Goal: Task Accomplishment & Management: Complete application form

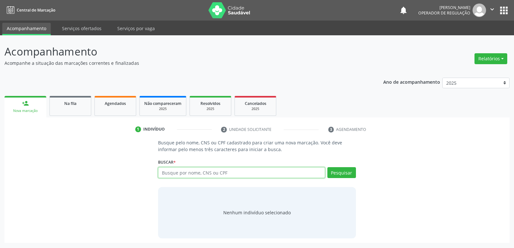
click at [203, 167] on input "text" at bounding box center [241, 172] width 167 height 11
type input "704204745239586"
click at [335, 172] on button "Pesquisar" at bounding box center [341, 172] width 29 height 11
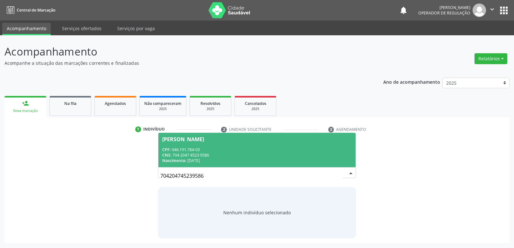
click at [184, 152] on div "CNS: 704 2047 4523 9586" at bounding box center [256, 154] width 189 height 5
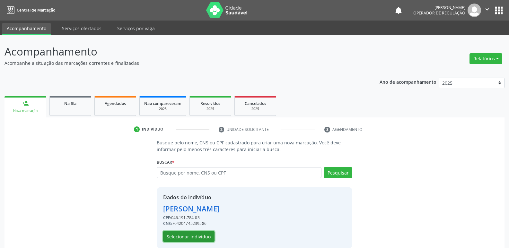
click at [210, 236] on button "Selecionar indivíduo" at bounding box center [188, 236] width 51 height 11
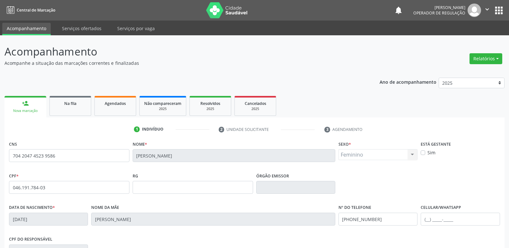
scroll to position [100, 0]
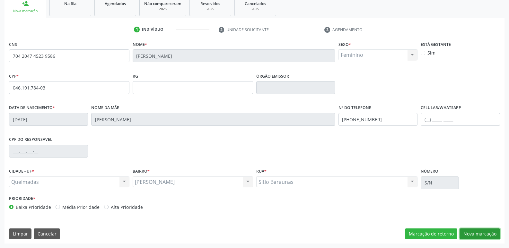
click at [472, 235] on button "Nova marcação" at bounding box center [479, 234] width 40 height 11
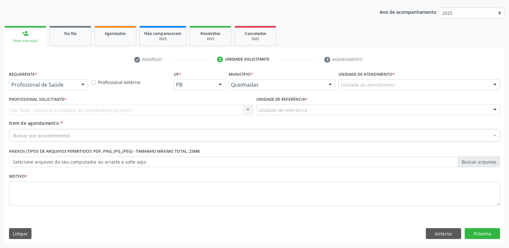
drag, startPoint x: 73, startPoint y: 85, endPoint x: 64, endPoint y: 110, distance: 26.4
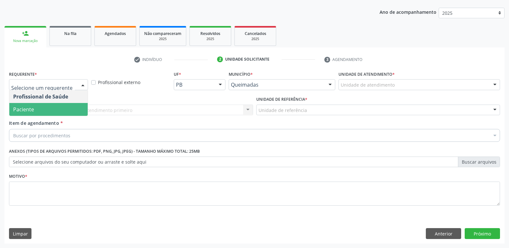
drag, startPoint x: 62, startPoint y: 112, endPoint x: 84, endPoint y: 105, distance: 22.8
click at [70, 108] on span "Paciente" at bounding box center [48, 109] width 78 height 13
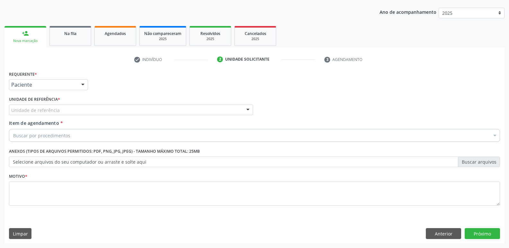
click at [90, 108] on div "Unidade de referência" at bounding box center [131, 110] width 244 height 11
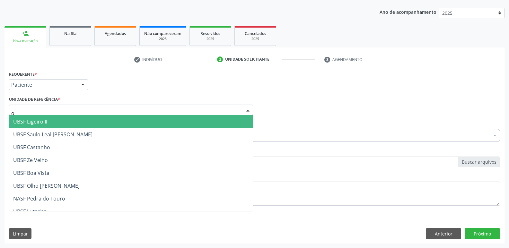
type input "ol"
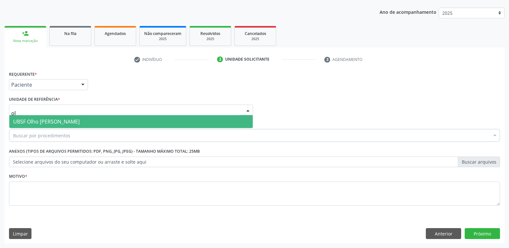
click at [71, 126] on span "UBSF Olho [PERSON_NAME]" at bounding box center [130, 121] width 243 height 13
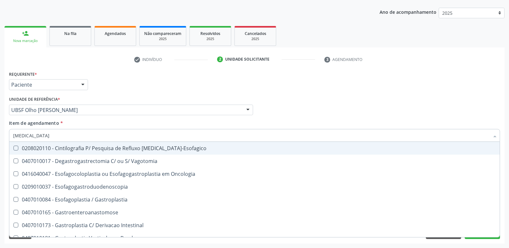
type input "gastrod"
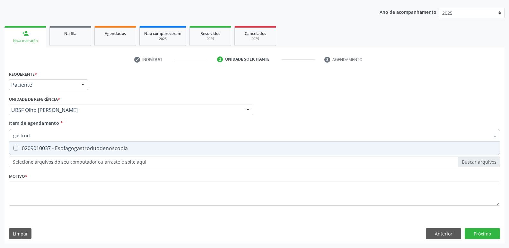
drag, startPoint x: 92, startPoint y: 146, endPoint x: 81, endPoint y: 187, distance: 42.8
click at [91, 147] on div "0209010037 - Esofagogastroduodenoscopia" at bounding box center [254, 148] width 482 height 5
checkbox Esofagogastroduodenoscopia "true"
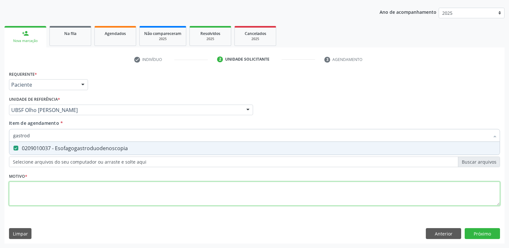
click at [78, 199] on div "Requerente * Paciente Profissional de Saúde Paciente Nenhum resultado encontrad…" at bounding box center [254, 141] width 491 height 145
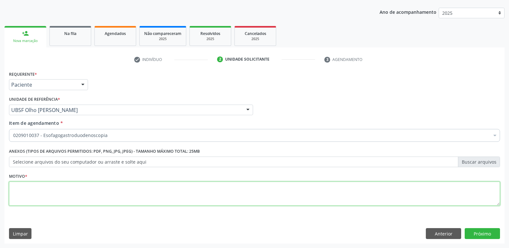
paste textarea "avaliação"
type textarea "avaliação"
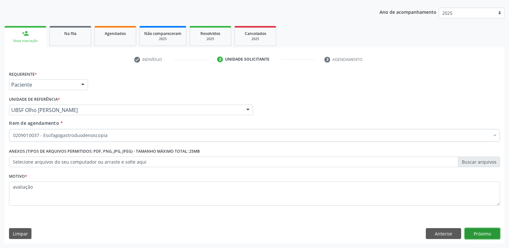
click at [487, 229] on button "Próximo" at bounding box center [481, 233] width 35 height 11
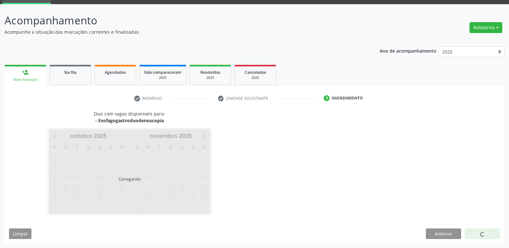
scroll to position [31, 0]
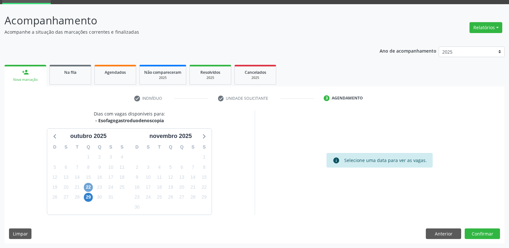
click at [89, 188] on span "22" at bounding box center [88, 187] width 9 height 9
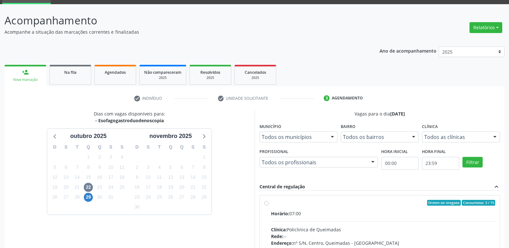
drag, startPoint x: 423, startPoint y: 211, endPoint x: 475, endPoint y: 139, distance: 89.0
click at [426, 206] on label "Ordem de chegada Consumidos: 3 / 15 Horário: 07:00 Clínica: Policlinica de Quei…" at bounding box center [383, 249] width 224 height 99
click at [269, 206] on input "Ordem de chegada Consumidos: 3 / 15 Horário: 07:00 Clínica: Policlinica de Quei…" at bounding box center [266, 203] width 4 height 6
radio input "true"
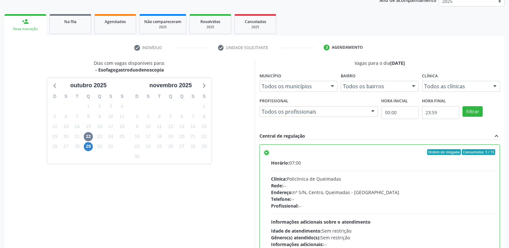
scroll to position [135, 0]
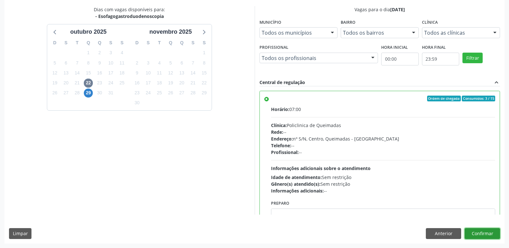
click at [482, 233] on button "Confirmar" at bounding box center [481, 233] width 35 height 11
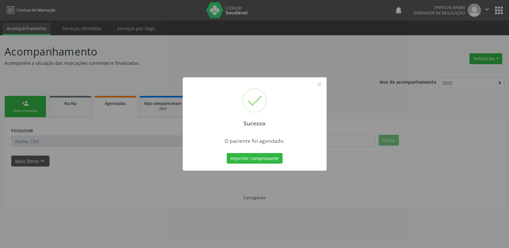
scroll to position [0, 0]
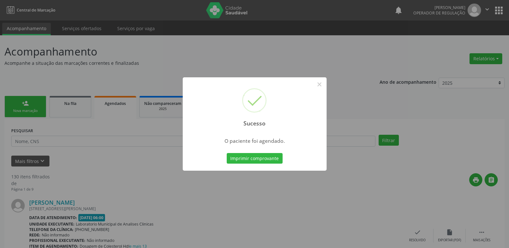
click at [227, 153] on button "Imprimir comprovante" at bounding box center [255, 158] width 56 height 11
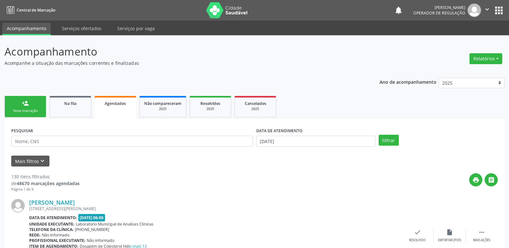
drag, startPoint x: 25, startPoint y: 107, endPoint x: 113, endPoint y: 53, distance: 103.2
click at [25, 107] on link "person_add Nova marcação" at bounding box center [25, 107] width 42 height 22
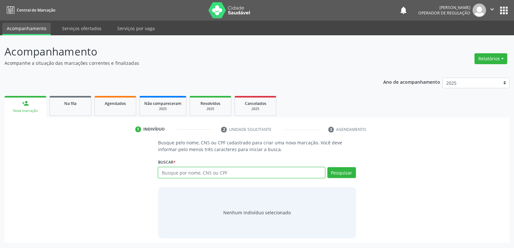
click at [224, 175] on input "text" at bounding box center [241, 172] width 167 height 11
type input "700509123928751"
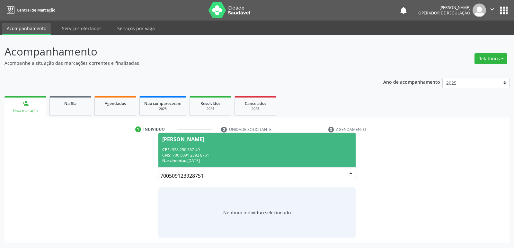
click at [169, 147] on div "CPF: 928.250.367-49" at bounding box center [256, 149] width 189 height 5
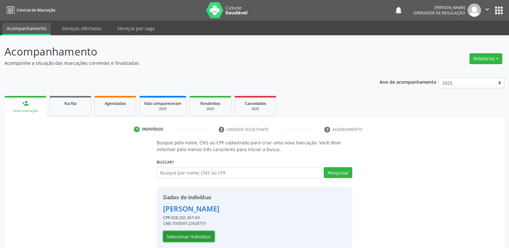
click at [193, 237] on button "Selecionar indivíduo" at bounding box center [188, 236] width 51 height 11
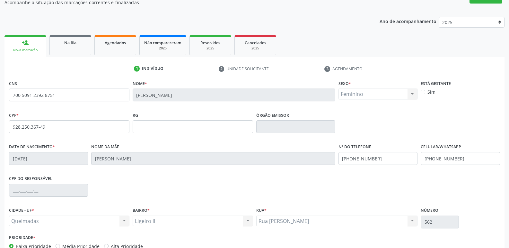
scroll to position [100, 0]
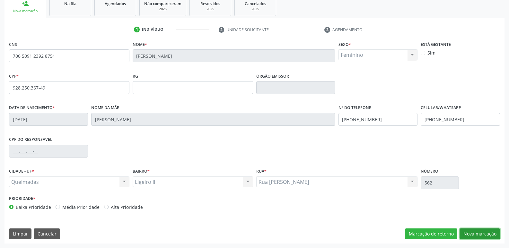
click at [485, 233] on button "Nova marcação" at bounding box center [479, 234] width 40 height 11
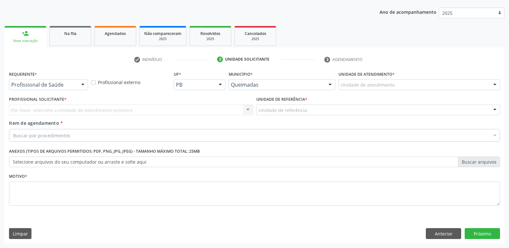
scroll to position [70, 0]
drag, startPoint x: 31, startPoint y: 87, endPoint x: 31, endPoint y: 100, distance: 12.8
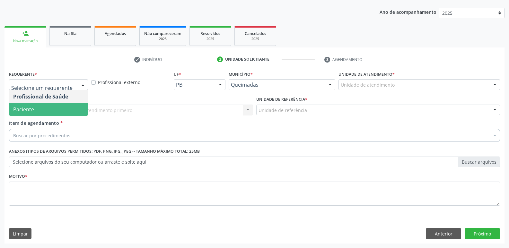
drag, startPoint x: 31, startPoint y: 109, endPoint x: 48, endPoint y: 106, distance: 17.5
click at [37, 107] on span "Paciente" at bounding box center [48, 109] width 78 height 13
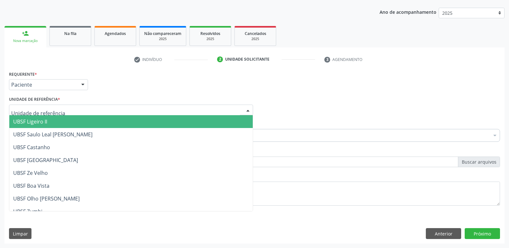
click at [44, 114] on div at bounding box center [131, 110] width 244 height 11
drag, startPoint x: 43, startPoint y: 120, endPoint x: 50, endPoint y: 134, distance: 14.9
click at [46, 123] on span "UBSF Ligeiro II" at bounding box center [30, 121] width 34 height 7
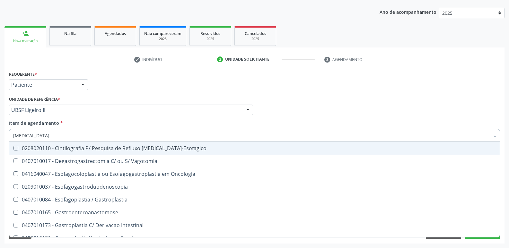
type input "gastrod"
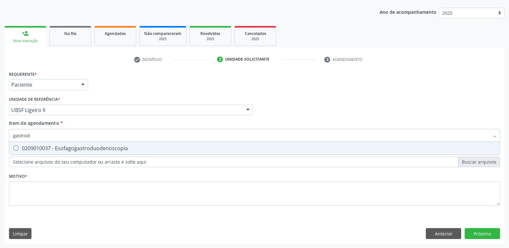
click at [50, 153] on span "0209010037 - Esofagogastroduodenoscopia" at bounding box center [254, 148] width 490 height 13
checkbox Esofagogastroduodenoscopia "true"
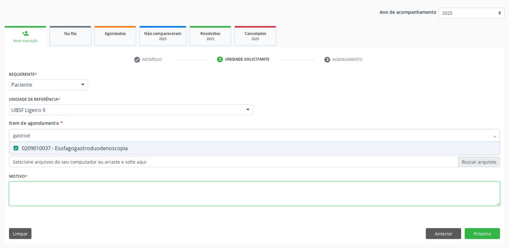
click at [38, 203] on div "Requerente * Paciente Profissional de Saúde Paciente Nenhum resultado encontrad…" at bounding box center [254, 141] width 491 height 145
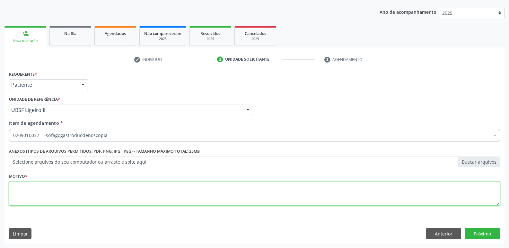
paste textarea "avaliação"
type textarea "avaliação"
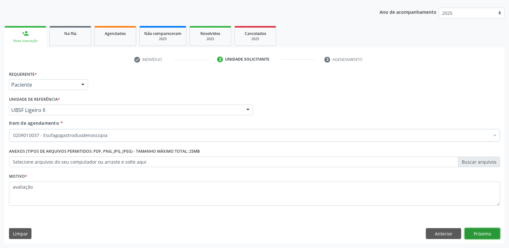
click at [488, 234] on button "Próximo" at bounding box center [481, 233] width 35 height 11
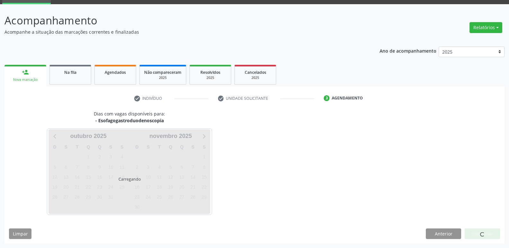
scroll to position [31, 0]
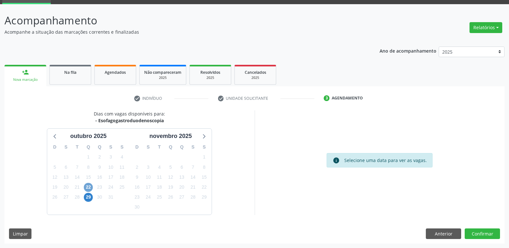
click at [87, 189] on span "22" at bounding box center [88, 187] width 9 height 9
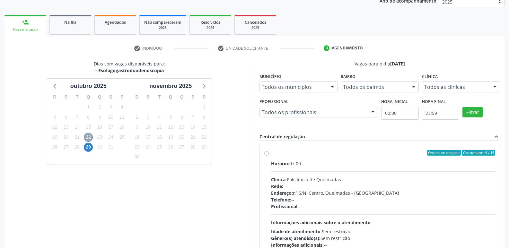
scroll to position [124, 0]
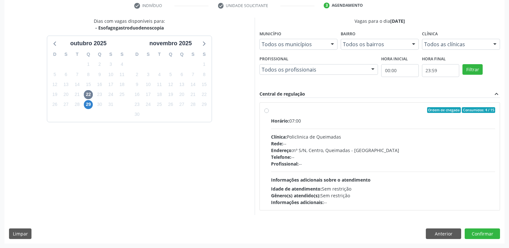
click at [458, 191] on div "Idade de atendimento: Sem restrição" at bounding box center [383, 189] width 224 height 7
click at [269, 113] on input "Ordem de chegada Consumidos: 4 / 15 Horário: 07:00 Clínica: Policlinica de Quei…" at bounding box center [266, 110] width 4 height 6
radio input "true"
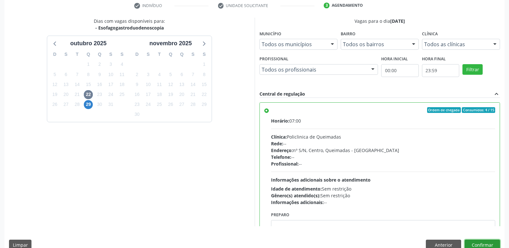
click at [488, 245] on button "Confirmar" at bounding box center [481, 245] width 35 height 11
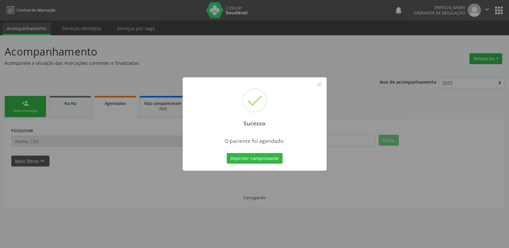
scroll to position [0, 0]
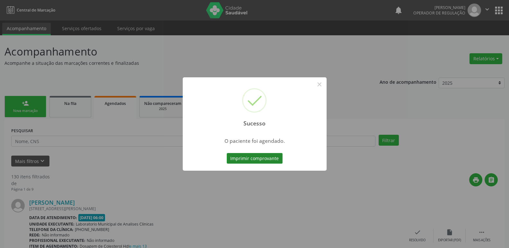
click at [264, 155] on button "Imprimir comprovante" at bounding box center [255, 158] width 56 height 11
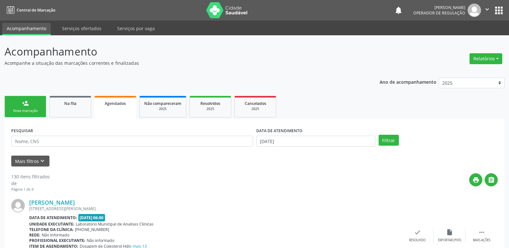
click at [30, 113] on div "Nova marcação" at bounding box center [25, 110] width 32 height 5
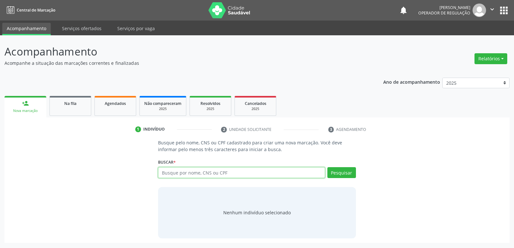
click at [232, 175] on input "text" at bounding box center [241, 172] width 167 height 11
type input "705000816314158"
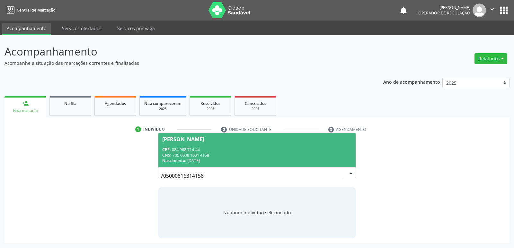
click at [227, 151] on div "CPF: 084.968.714-44" at bounding box center [256, 149] width 189 height 5
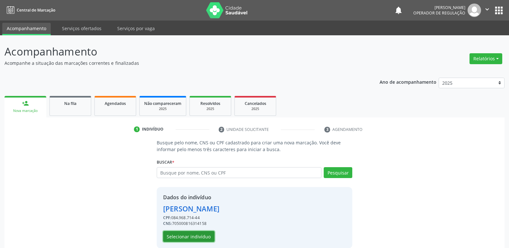
click at [201, 237] on button "Selecionar indivíduo" at bounding box center [188, 236] width 51 height 11
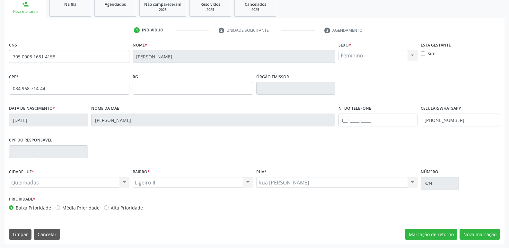
scroll to position [100, 0]
click at [473, 234] on button "Nova marcação" at bounding box center [479, 234] width 40 height 11
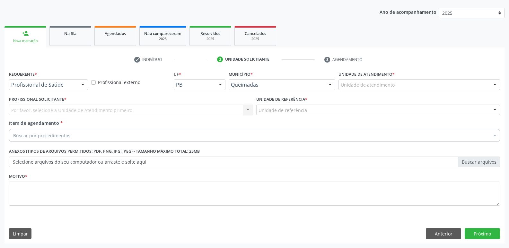
scroll to position [70, 0]
drag, startPoint x: 77, startPoint y: 83, endPoint x: 69, endPoint y: 105, distance: 23.7
click at [77, 83] on div "Profissional de Saúde Profissional de Saúde Paciente Nenhum resultado encontrad…" at bounding box center [48, 84] width 79 height 11
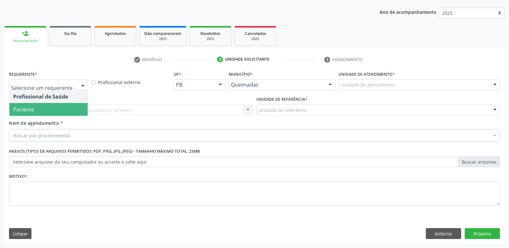
click at [67, 107] on span "Paciente" at bounding box center [48, 109] width 78 height 13
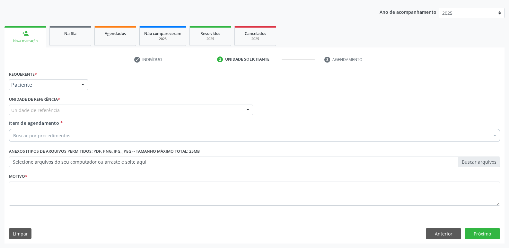
click at [72, 115] on div "Unidade de referência" at bounding box center [131, 110] width 244 height 11
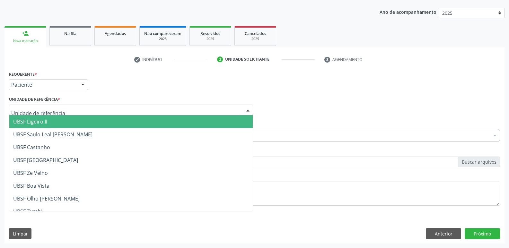
click at [63, 122] on span "UBSF Ligeiro II" at bounding box center [130, 121] width 243 height 13
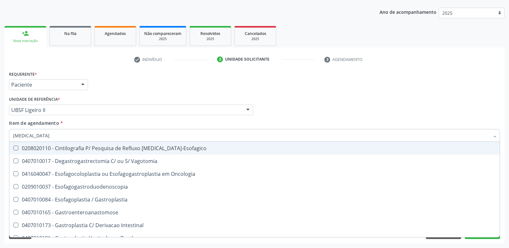
type input "gastrod"
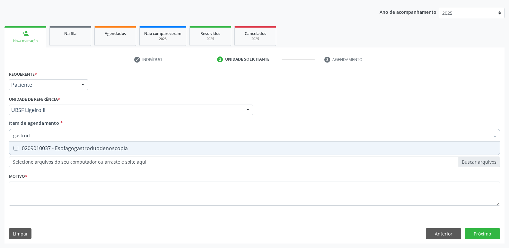
drag, startPoint x: 76, startPoint y: 147, endPoint x: 69, endPoint y: 172, distance: 26.5
click at [76, 148] on div "0209010037 - Esofagogastroduodenoscopia" at bounding box center [254, 148] width 482 height 5
checkbox Esofagogastroduodenoscopia "true"
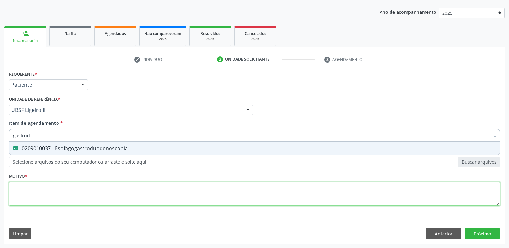
click at [66, 192] on div "Requerente * Paciente Profissional de Saúde Paciente Nenhum resultado encontrad…" at bounding box center [254, 141] width 491 height 145
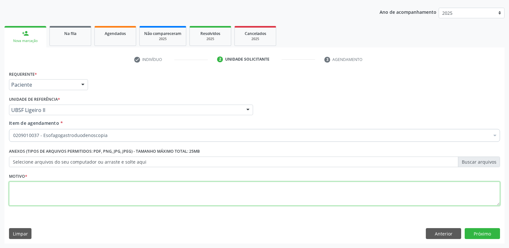
paste textarea "avaliação"
type textarea "avaliação"
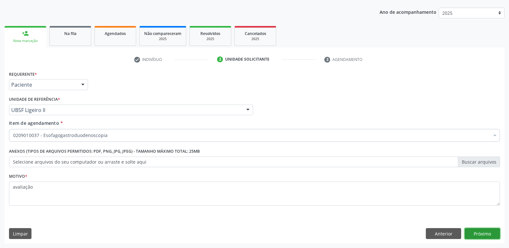
click at [487, 231] on button "Próximo" at bounding box center [481, 233] width 35 height 11
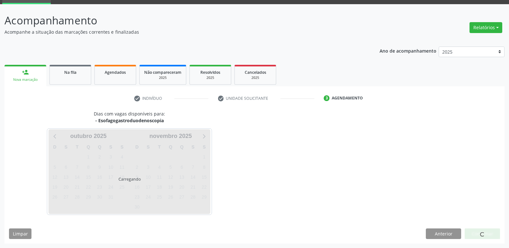
scroll to position [31, 0]
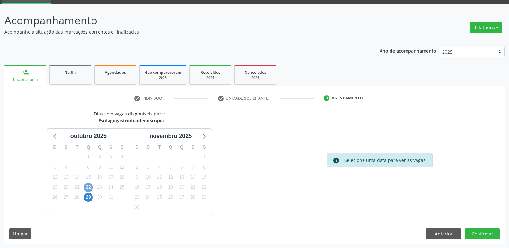
click at [87, 187] on span "22" at bounding box center [88, 187] width 9 height 9
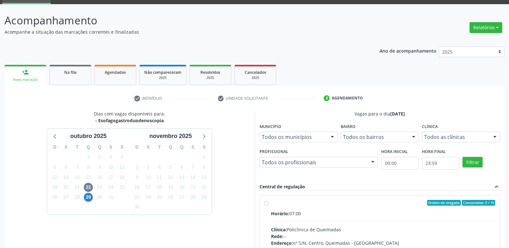
drag, startPoint x: 453, startPoint y: 222, endPoint x: 477, endPoint y: 169, distance: 58.2
radio input "true"
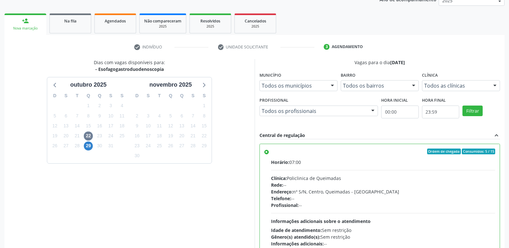
scroll to position [135, 0]
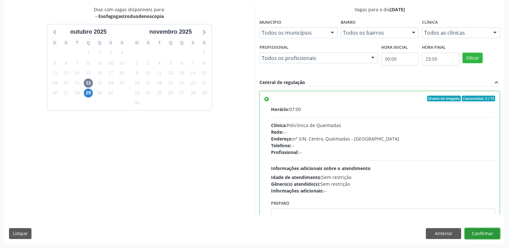
click at [478, 234] on button "Confirmar" at bounding box center [481, 233] width 35 height 11
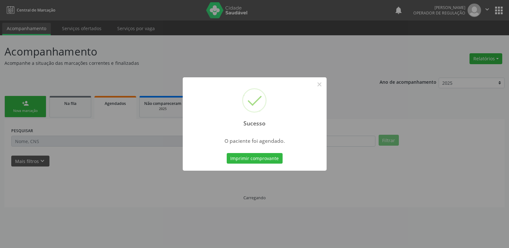
scroll to position [0, 0]
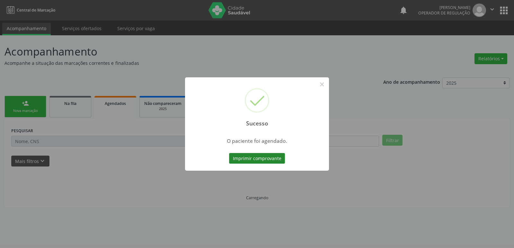
click at [244, 160] on button "Imprimir comprovante" at bounding box center [257, 158] width 56 height 11
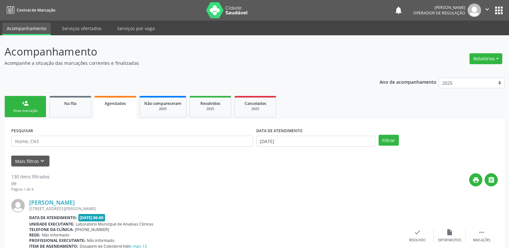
click at [23, 112] on div "Nova marcação" at bounding box center [25, 110] width 32 height 5
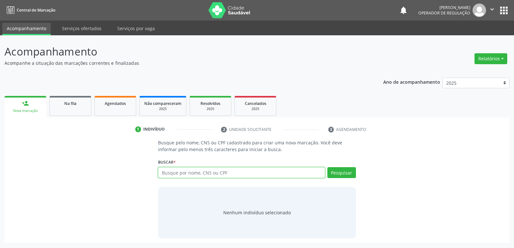
click at [222, 171] on input "text" at bounding box center [241, 172] width 167 height 11
click at [177, 171] on input "700900*969021697" at bounding box center [241, 172] width 167 height 11
click at [180, 174] on input "700900*969021697" at bounding box center [241, 172] width 167 height 11
type input "700900969021697"
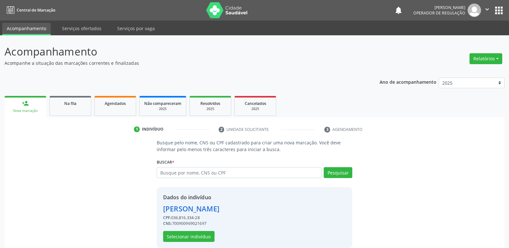
click at [186, 242] on div "Dados do indivíduo Luciana Vilarim Bento CPF: 036.816.334-28 CNS: 7009009690216…" at bounding box center [254, 217] width 195 height 61
click at [187, 239] on button "Selecionar indivíduo" at bounding box center [188, 236] width 51 height 11
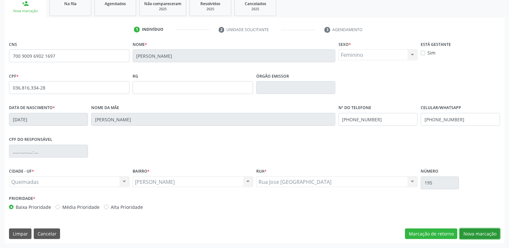
drag, startPoint x: 498, startPoint y: 234, endPoint x: 472, endPoint y: 227, distance: 26.6
click at [491, 232] on button "Nova marcação" at bounding box center [479, 234] width 40 height 11
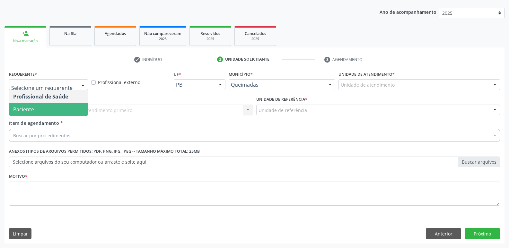
click at [27, 106] on span "Paciente" at bounding box center [23, 109] width 21 height 7
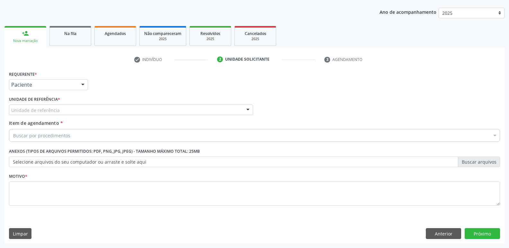
click at [50, 105] on div "Unidade de referência" at bounding box center [131, 110] width 244 height 11
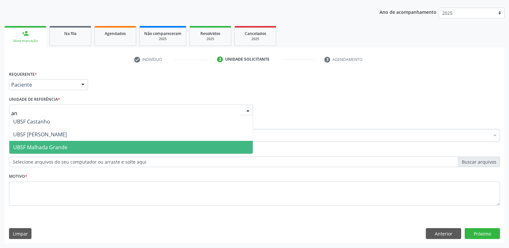
click at [38, 141] on span "UBSF Malhada Grande" at bounding box center [130, 147] width 243 height 13
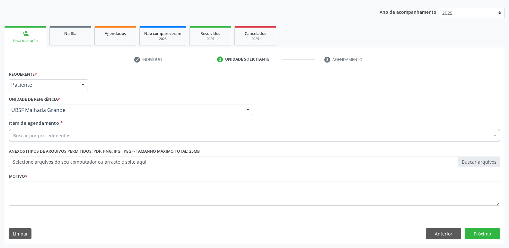
click at [50, 105] on div "UBSF Malhada Grande" at bounding box center [131, 110] width 244 height 11
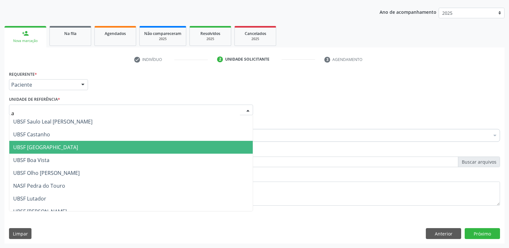
type input "an"
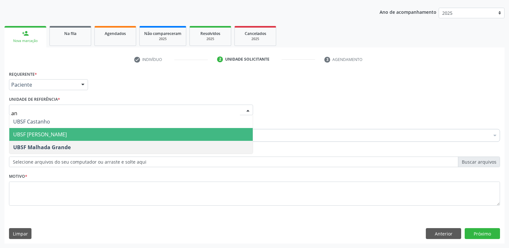
click at [50, 137] on span "UBSF [PERSON_NAME]" at bounding box center [40, 134] width 54 height 7
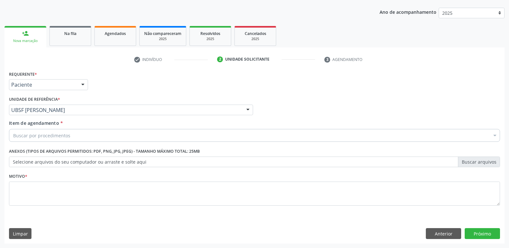
click at [52, 143] on div "Item de agendamento * Buscar por procedimentos Selecionar todos 0604320140 - Ab…" at bounding box center [254, 132] width 494 height 25
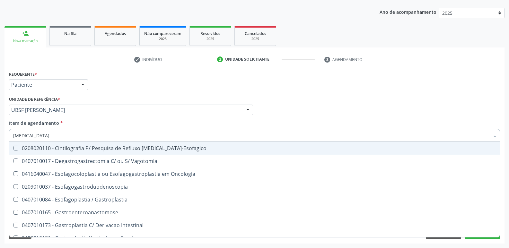
type input "gastrod"
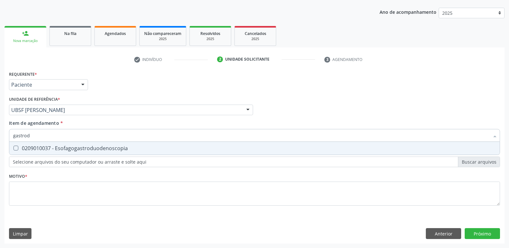
click at [69, 153] on span "0209010037 - Esofagogastroduodenoscopia" at bounding box center [254, 148] width 490 height 13
checkbox Esofagogastroduodenoscopia "true"
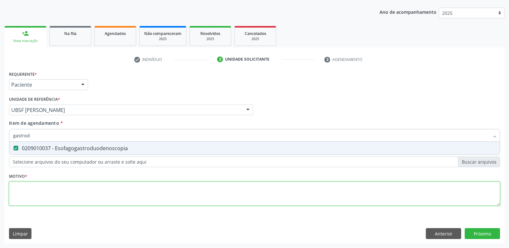
click at [65, 195] on div "Requerente * Paciente Profissional de Saúde Paciente Nenhum resultado encontrad…" at bounding box center [254, 141] width 491 height 145
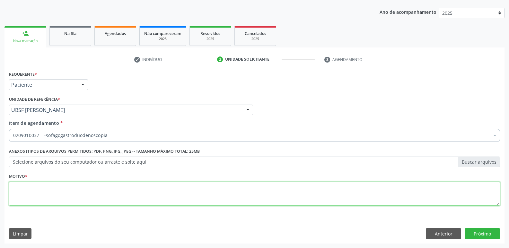
paste textarea "avaliação"
type textarea "avaliação"
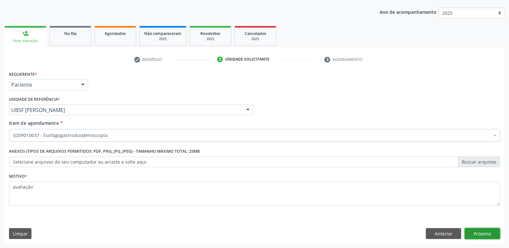
click at [487, 236] on button "Próximo" at bounding box center [481, 233] width 35 height 11
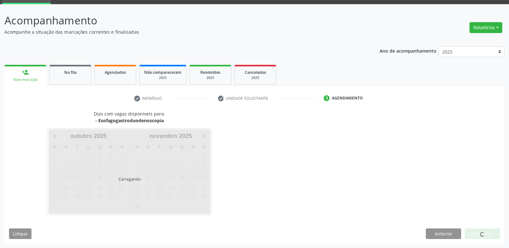
scroll to position [31, 0]
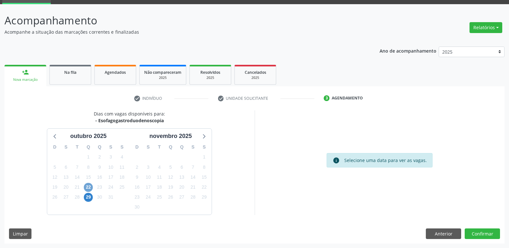
click at [86, 187] on span "22" at bounding box center [88, 187] width 9 height 9
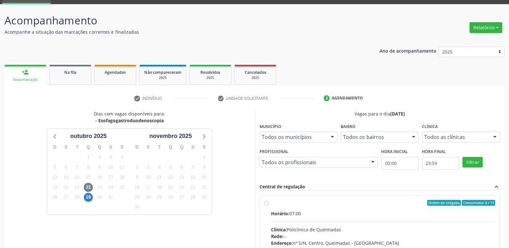
drag, startPoint x: 438, startPoint y: 201, endPoint x: 442, endPoint y: 155, distance: 46.4
click at [438, 198] on div "Ordem de chegada Consumidos: 6 / 15 Horário: 07:00 Clínica: Policlinica de Quei…" at bounding box center [380, 249] width 240 height 108
radio input "true"
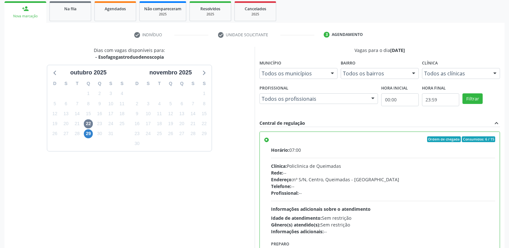
scroll to position [135, 0]
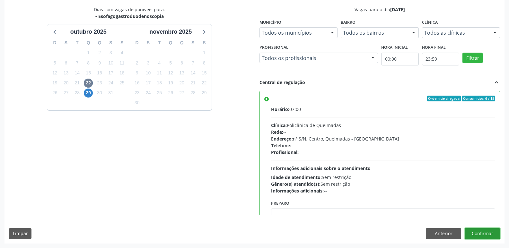
click at [473, 230] on button "Confirmar" at bounding box center [481, 233] width 35 height 11
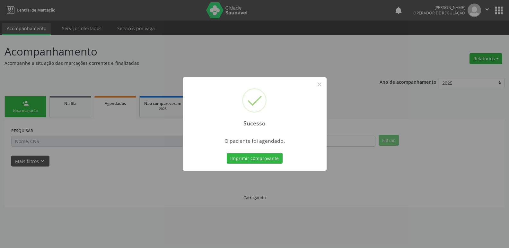
scroll to position [0, 0]
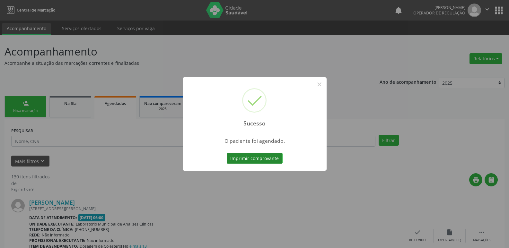
click at [270, 156] on button "Imprimir comprovante" at bounding box center [255, 158] width 56 height 11
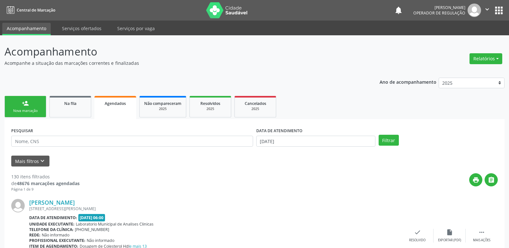
click at [39, 108] on link "person_add Nova marcação" at bounding box center [25, 107] width 42 height 22
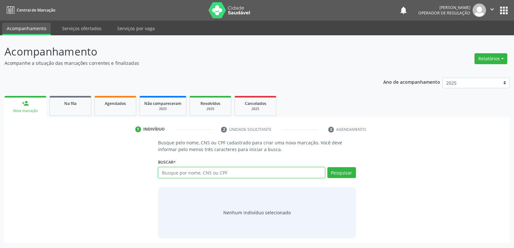
click at [169, 174] on input "text" at bounding box center [241, 172] width 167 height 11
type input "701206062337811"
click at [344, 169] on button "Pesquisar" at bounding box center [341, 172] width 29 height 11
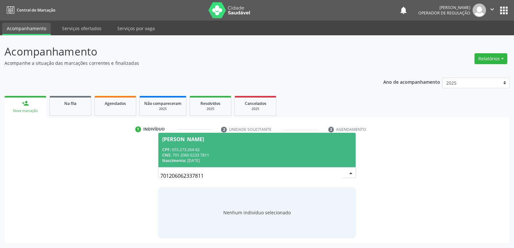
click at [196, 158] on div "Nascimento: 01/01/1982" at bounding box center [256, 160] width 189 height 5
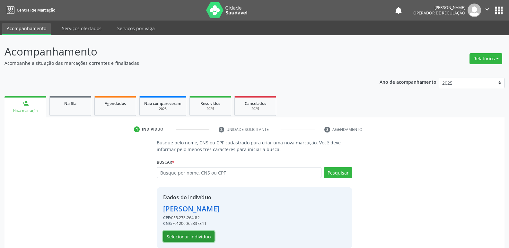
click at [196, 234] on button "Selecionar indivíduo" at bounding box center [188, 236] width 51 height 11
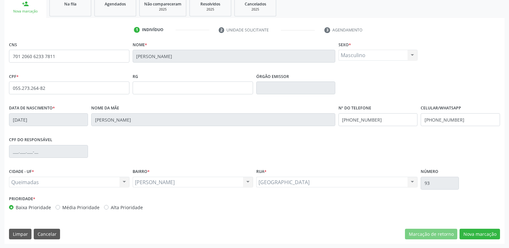
scroll to position [100, 0]
click at [471, 236] on button "Nova marcação" at bounding box center [479, 234] width 40 height 11
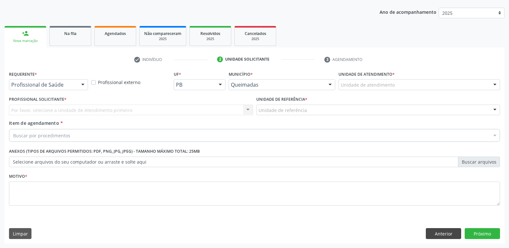
scroll to position [70, 0]
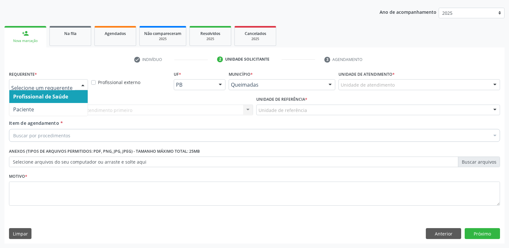
drag, startPoint x: 31, startPoint y: 85, endPoint x: 33, endPoint y: 107, distance: 21.7
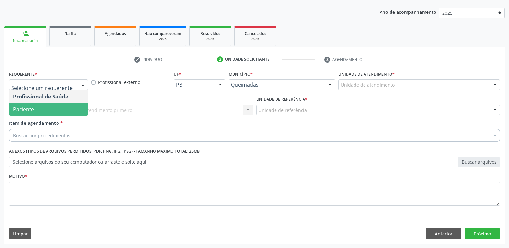
click at [34, 107] on span "Paciente" at bounding box center [48, 109] width 78 height 13
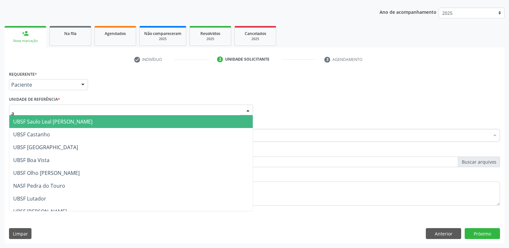
type input "an"
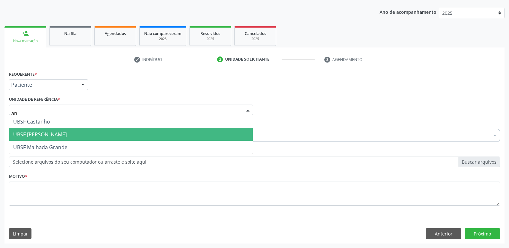
click at [25, 131] on span "UBSF [PERSON_NAME]" at bounding box center [40, 134] width 54 height 7
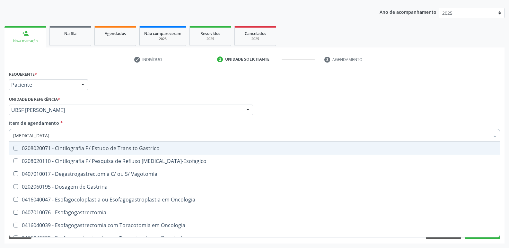
type input "gastrod"
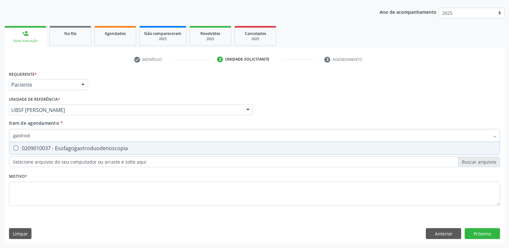
click at [32, 150] on div "0209010037 - Esofagogastroduodenoscopia" at bounding box center [254, 148] width 482 height 5
checkbox Esofagogastroduodenoscopia "true"
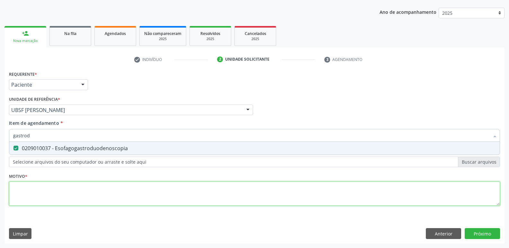
click at [35, 182] on div "Requerente * Paciente Profissional de Saúde Paciente Nenhum resultado encontrad…" at bounding box center [254, 141] width 491 height 145
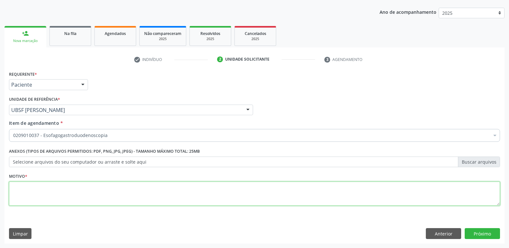
paste textarea "avaliação"
type textarea "avaliação"
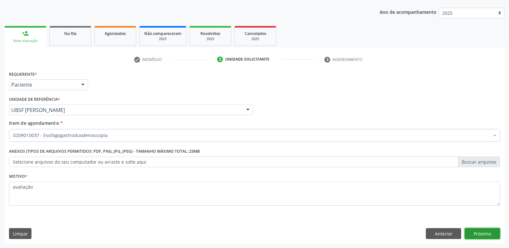
click at [486, 232] on button "Próximo" at bounding box center [481, 233] width 35 height 11
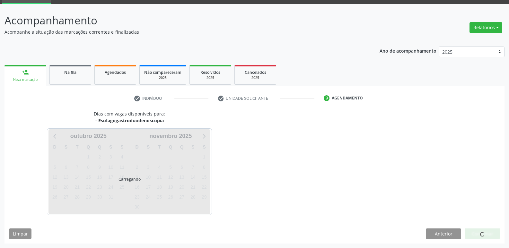
scroll to position [31, 0]
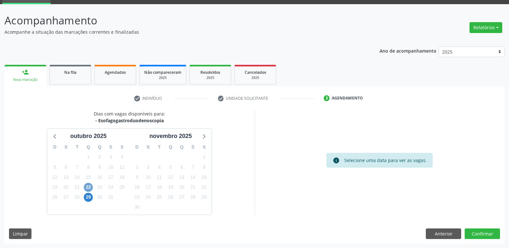
click at [90, 185] on span "22" at bounding box center [88, 187] width 9 height 9
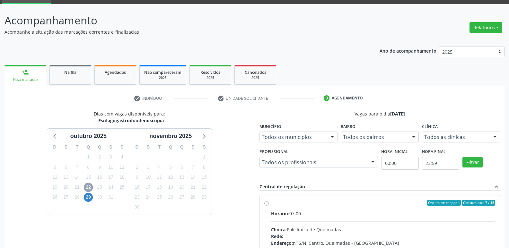
scroll to position [124, 0]
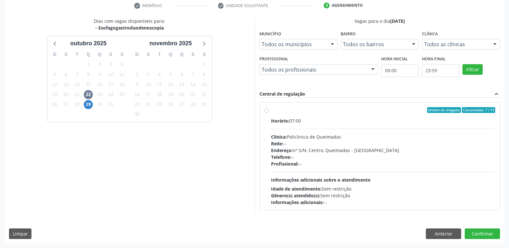
drag, startPoint x: 492, startPoint y: 149, endPoint x: 488, endPoint y: 160, distance: 11.4
click at [491, 150] on div "Endereço: nº S/N, Centro, Queimadas - PB" at bounding box center [383, 150] width 224 height 7
click at [269, 113] on input "Ordem de chegada Consumidos: 7 / 15 Horário: 07:00 Clínica: Policlinica de Quei…" at bounding box center [266, 110] width 4 height 6
radio input "true"
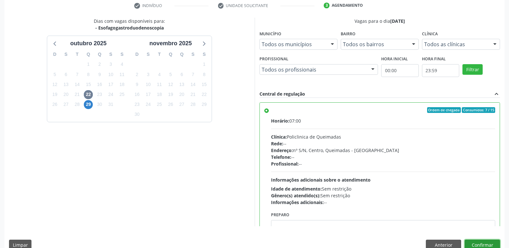
click at [480, 243] on button "Confirmar" at bounding box center [481, 245] width 35 height 11
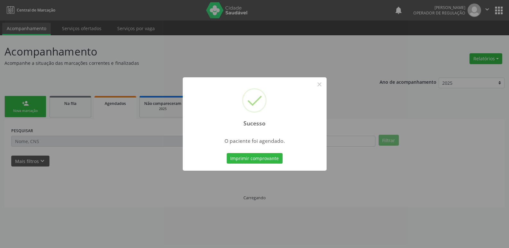
scroll to position [0, 0]
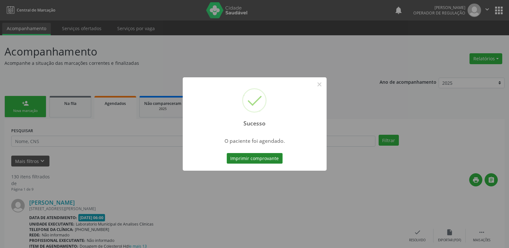
click at [244, 158] on button "Imprimir comprovante" at bounding box center [255, 158] width 56 height 11
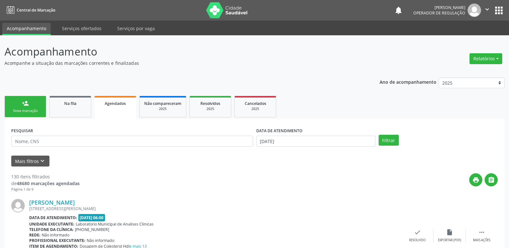
click at [34, 103] on link "person_add Nova marcação" at bounding box center [25, 107] width 42 height 22
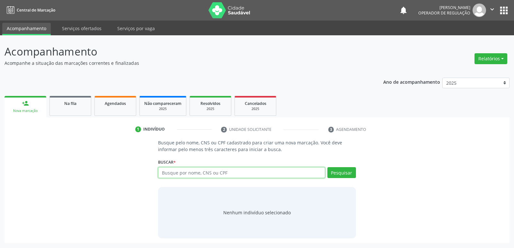
click at [198, 173] on input "text" at bounding box center [241, 172] width 167 height 11
type input "706802771316729"
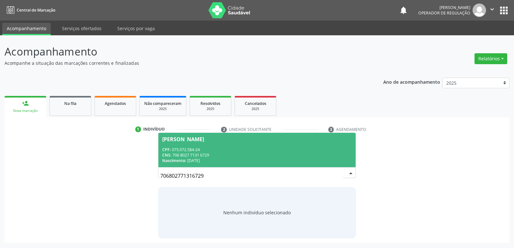
click at [199, 147] on div "CPF: 075.072.584-24" at bounding box center [256, 149] width 189 height 5
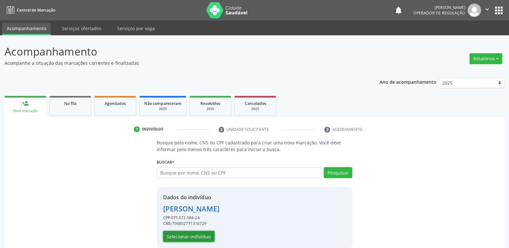
click at [189, 235] on button "Selecionar indivíduo" at bounding box center [188, 236] width 51 height 11
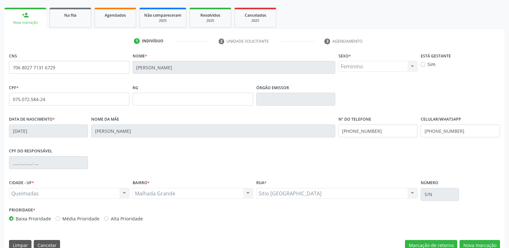
scroll to position [100, 0]
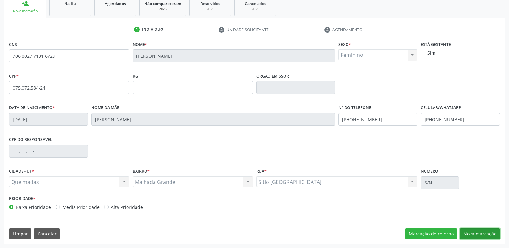
drag, startPoint x: 475, startPoint y: 234, endPoint x: 471, endPoint y: 232, distance: 4.4
click at [474, 234] on button "Nova marcação" at bounding box center [479, 234] width 40 height 11
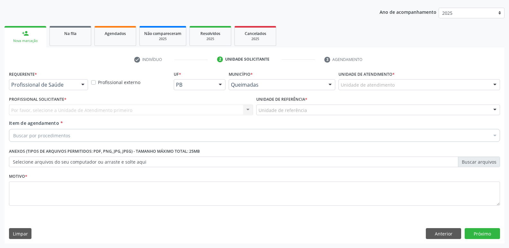
click at [68, 81] on div "Profissional de Saúde" at bounding box center [48, 84] width 79 height 11
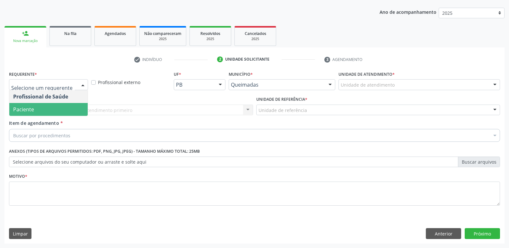
drag, startPoint x: 64, startPoint y: 108, endPoint x: 73, endPoint y: 108, distance: 9.7
click at [64, 108] on span "Paciente" at bounding box center [48, 109] width 78 height 13
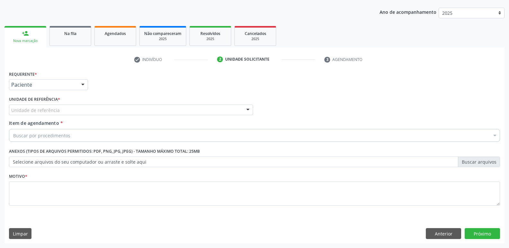
click at [80, 108] on div "Unidade de referência" at bounding box center [131, 110] width 244 height 11
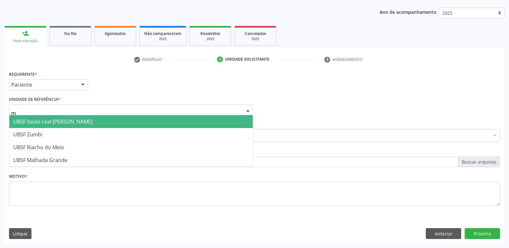
type input "ma"
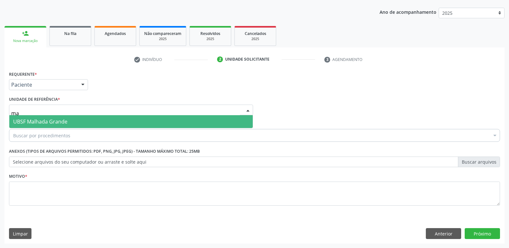
click at [67, 120] on span "UBSF Malhada Grande" at bounding box center [130, 121] width 243 height 13
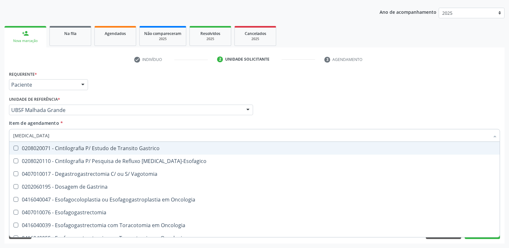
type input "gastrod"
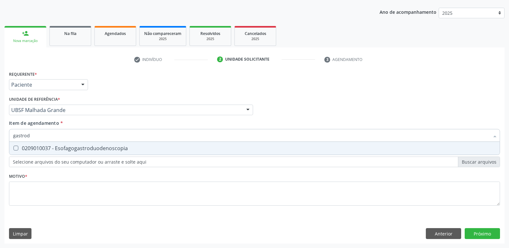
click at [68, 149] on div "0209010037 - Esofagogastroduodenoscopia" at bounding box center [254, 148] width 482 height 5
checkbox Esofagogastroduodenoscopia "true"
click at [26, 199] on div "Requerente * Paciente Profissional de Saúde Paciente Nenhum resultado encontrad…" at bounding box center [254, 141] width 491 height 145
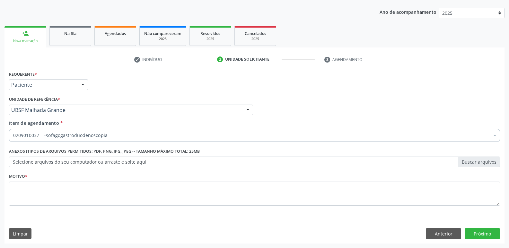
click at [27, 195] on li "Não selecionados" at bounding box center [262, 197] width 507 height 17
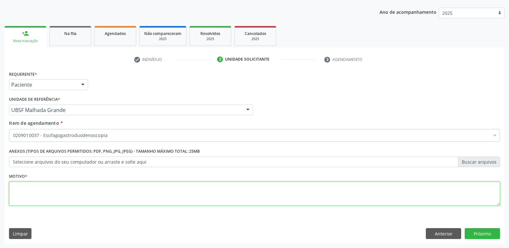
click at [88, 190] on textarea at bounding box center [254, 194] width 491 height 24
paste textarea "avaliação"
type textarea "avaliação"
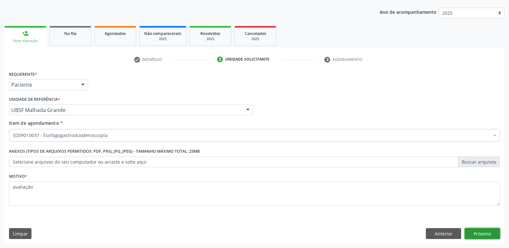
click at [477, 232] on button "Próximo" at bounding box center [481, 233] width 35 height 11
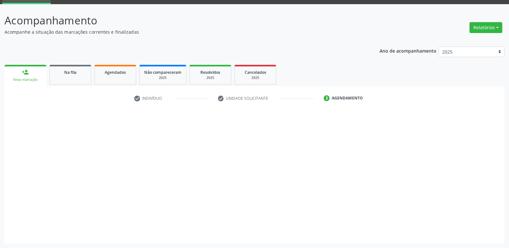
scroll to position [31, 0]
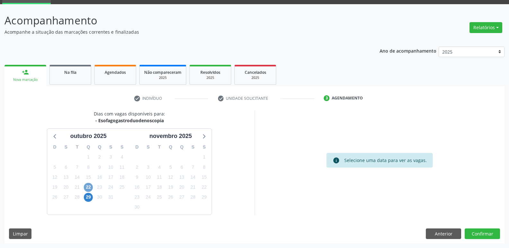
click at [89, 187] on span "22" at bounding box center [88, 187] width 9 height 9
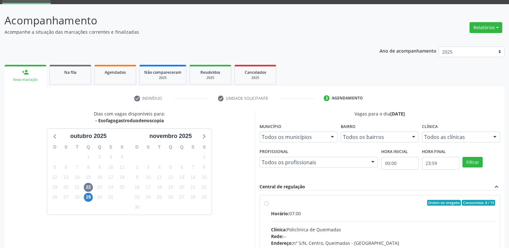
drag, startPoint x: 476, startPoint y: 215, endPoint x: 478, endPoint y: 204, distance: 11.3
click at [477, 211] on div "Horário: 07:00" at bounding box center [383, 213] width 224 height 7
click at [269, 206] on input "Ordem de chegada Consumidos: 8 / 15 Horário: 07:00 Clínica: Policlinica de Quei…" at bounding box center [266, 203] width 4 height 6
radio input "true"
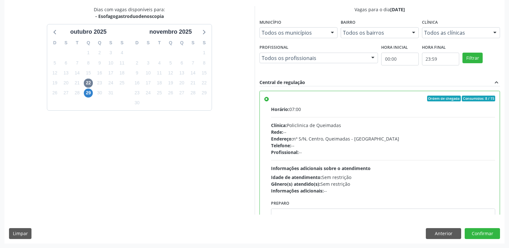
click at [486, 222] on div "Dias com vagas disponíveis para: - Esofagogastroduodenoscopia outubro 2025 D S …" at bounding box center [254, 124] width 500 height 237
click at [485, 229] on button "Confirmar" at bounding box center [481, 233] width 35 height 11
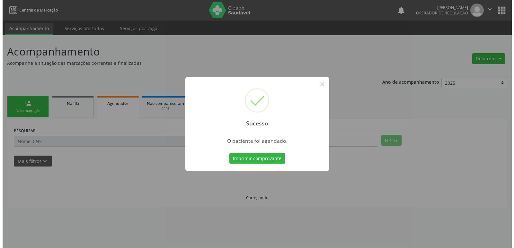
scroll to position [0, 0]
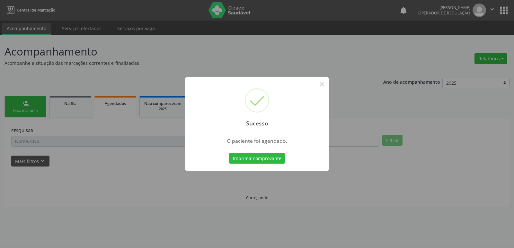
click at [229, 153] on button "Imprimir comprovante" at bounding box center [257, 158] width 56 height 11
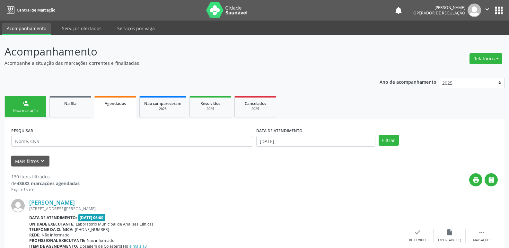
click at [35, 108] on link "person_add Nova marcação" at bounding box center [25, 107] width 42 height 22
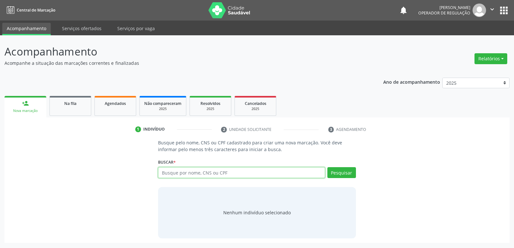
click at [172, 176] on input "text" at bounding box center [241, 172] width 167 height 11
type input "707005830080933"
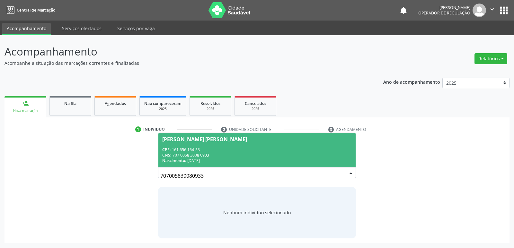
click at [196, 148] on div "CPF: 161.656.164-53" at bounding box center [256, 149] width 189 height 5
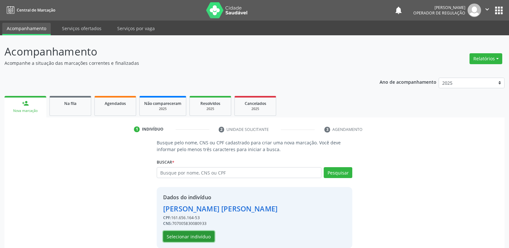
click at [195, 236] on button "Selecionar indivíduo" at bounding box center [188, 236] width 51 height 11
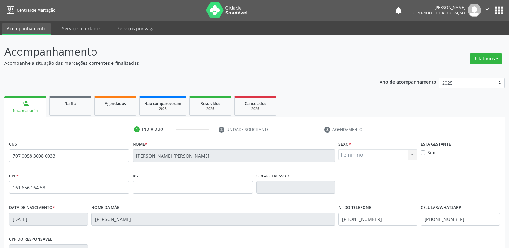
scroll to position [100, 0]
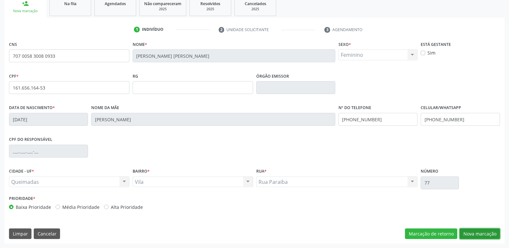
click at [484, 230] on button "Nova marcação" at bounding box center [479, 234] width 40 height 11
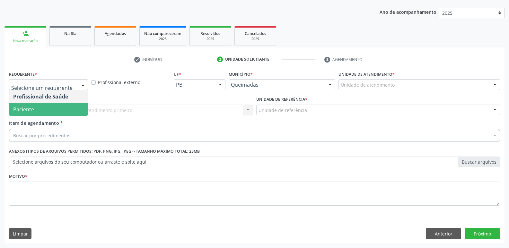
click at [48, 110] on span "Paciente" at bounding box center [48, 109] width 78 height 13
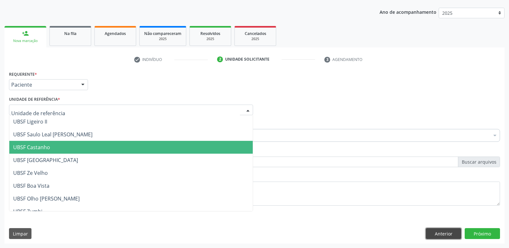
drag, startPoint x: 434, startPoint y: 232, endPoint x: 404, endPoint y: 199, distance: 44.3
click at [433, 230] on button "Anterior" at bounding box center [443, 233] width 35 height 11
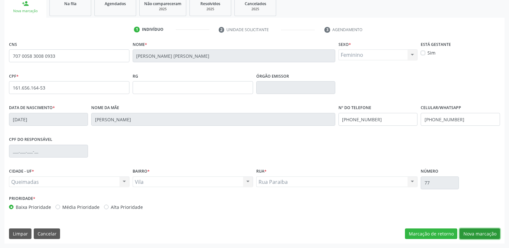
click at [470, 231] on button "Nova marcação" at bounding box center [479, 234] width 40 height 11
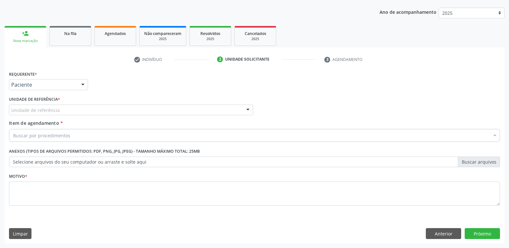
click at [74, 107] on div "Unidade de referência" at bounding box center [131, 110] width 244 height 11
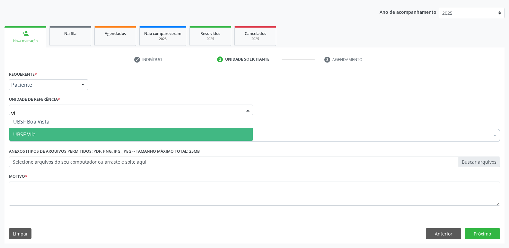
type input "vil"
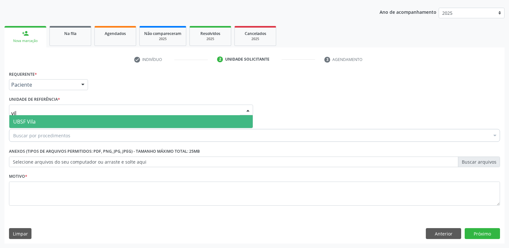
click at [59, 123] on span "UBSF Vila" at bounding box center [130, 121] width 243 height 13
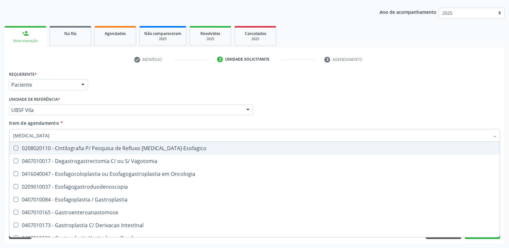
type input "gastrod"
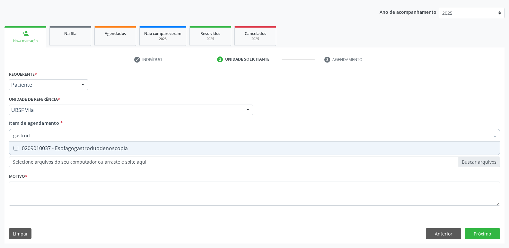
click at [67, 151] on div "0209010037 - Esofagogastroduodenoscopia" at bounding box center [254, 148] width 482 height 5
checkbox Esofagogastroduodenoscopia "true"
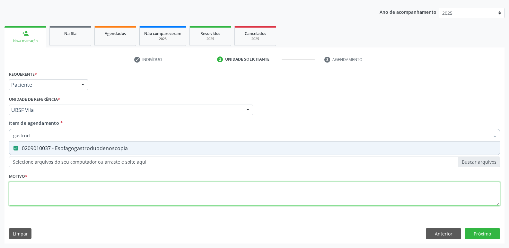
click at [80, 195] on div "Requerente * Paciente Profissional de Saúde Paciente Nenhum resultado encontrad…" at bounding box center [254, 141] width 491 height 145
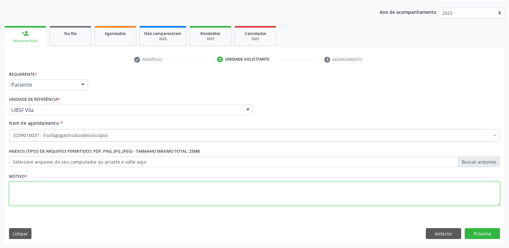
paste textarea "avaliação"
type textarea "avaliação"
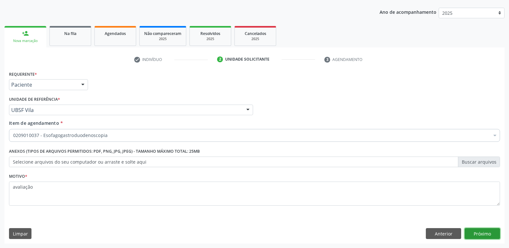
click at [488, 231] on button "Próximo" at bounding box center [481, 233] width 35 height 11
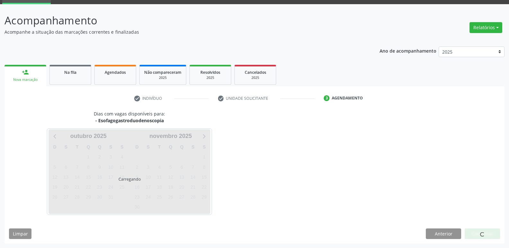
scroll to position [31, 0]
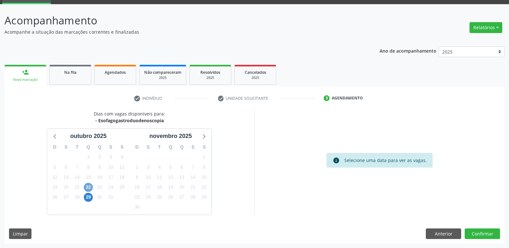
click at [88, 188] on span "22" at bounding box center [88, 187] width 9 height 9
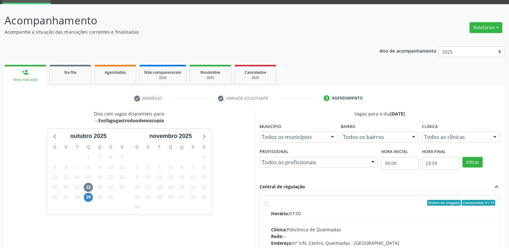
click at [391, 202] on div "Ordem de chegada Consumidos: 9 / 15" at bounding box center [383, 203] width 224 height 6
click at [269, 202] on input "Ordem de chegada Consumidos: 9 / 15 Horário: 07:00 Clínica: Policlinica de Quei…" at bounding box center [266, 203] width 4 height 6
radio input "true"
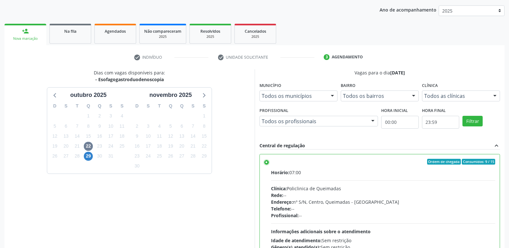
scroll to position [135, 0]
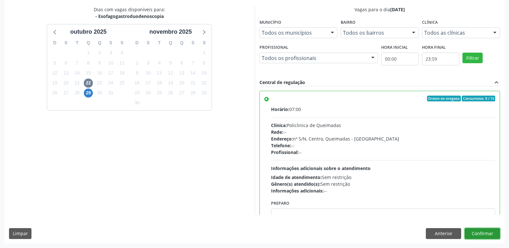
click at [480, 230] on button "Confirmar" at bounding box center [481, 233] width 35 height 11
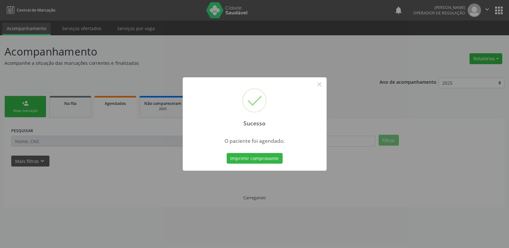
scroll to position [0, 0]
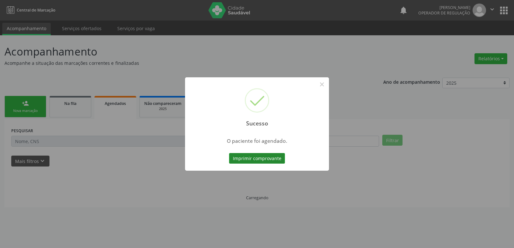
click at [279, 160] on button "Imprimir comprovante" at bounding box center [257, 158] width 56 height 11
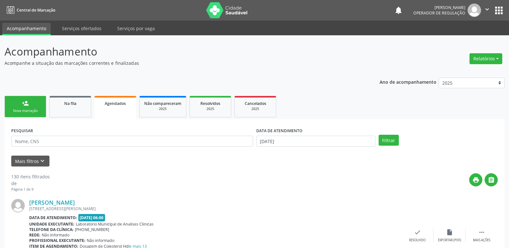
click at [31, 106] on link "person_add Nova marcação" at bounding box center [25, 107] width 42 height 22
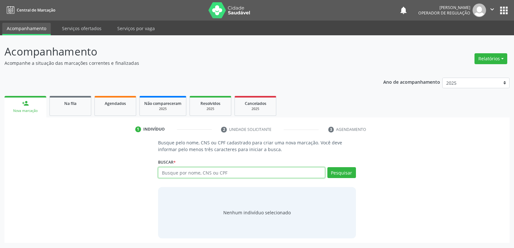
click at [248, 168] on input "text" at bounding box center [241, 172] width 167 height 11
type input "702605732548349"
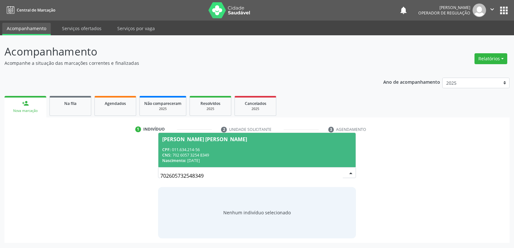
click at [210, 149] on div "CPF: 011.634.214-56" at bounding box center [256, 149] width 189 height 5
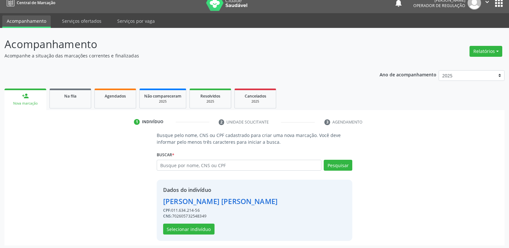
scroll to position [9, 0]
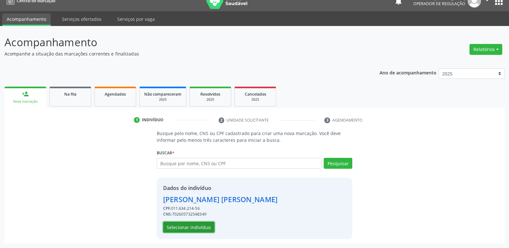
click at [182, 227] on button "Selecionar indivíduo" at bounding box center [188, 227] width 51 height 11
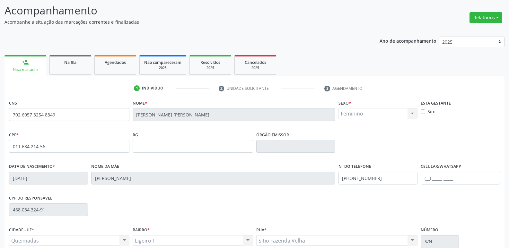
scroll to position [100, 0]
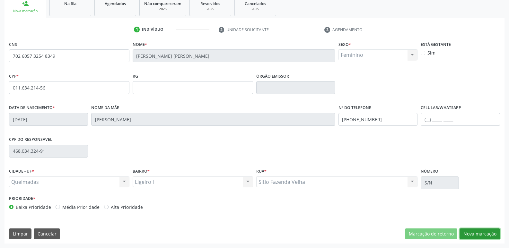
click at [489, 233] on button "Nova marcação" at bounding box center [479, 234] width 40 height 11
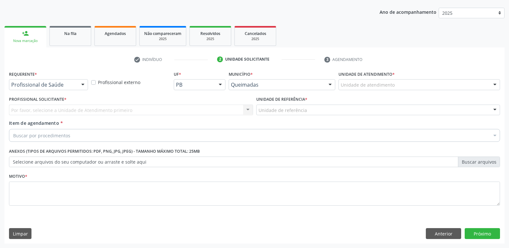
scroll to position [70, 0]
click at [60, 79] on div "Profissional de Saúde" at bounding box center [48, 84] width 79 height 11
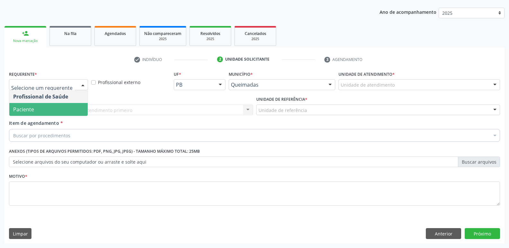
drag, startPoint x: 50, startPoint y: 111, endPoint x: 59, endPoint y: 110, distance: 9.0
click at [51, 111] on span "Paciente" at bounding box center [48, 109] width 78 height 13
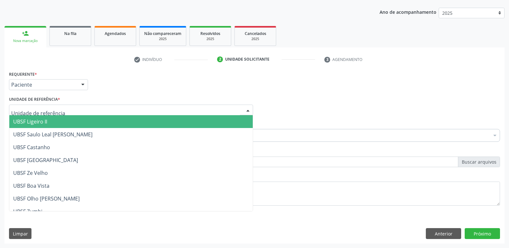
click at [61, 110] on div at bounding box center [131, 110] width 244 height 11
type input "li"
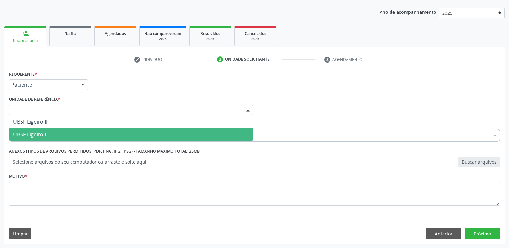
click at [48, 134] on span "UBSF Ligeiro I" at bounding box center [130, 134] width 243 height 13
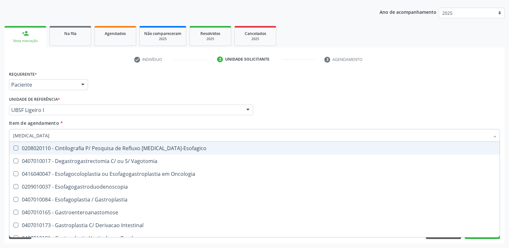
type input "gastrod"
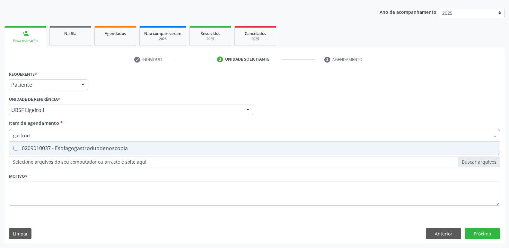
drag, startPoint x: 69, startPoint y: 146, endPoint x: 70, endPoint y: 156, distance: 10.3
click at [70, 147] on div "0209010037 - Esofagogastroduodenoscopia" at bounding box center [254, 148] width 482 height 5
checkbox Esofagogastroduodenoscopia "true"
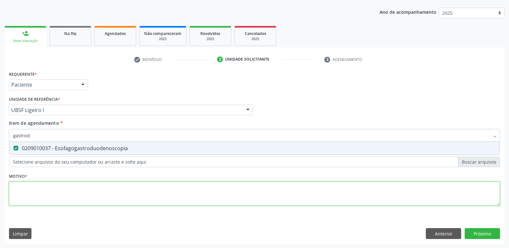
click at [69, 200] on div "Requerente * Paciente Profissional de Saúde Paciente Nenhum resultado encontrad…" at bounding box center [254, 141] width 491 height 145
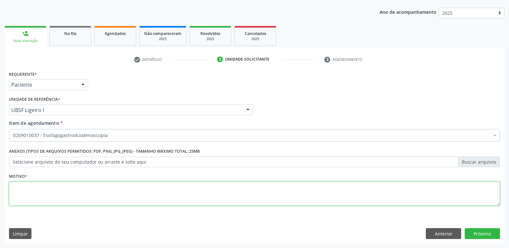
paste textarea "avaliação"
type textarea "avaliação"
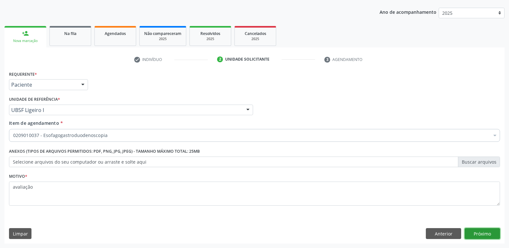
click at [486, 232] on button "Próximo" at bounding box center [481, 233] width 35 height 11
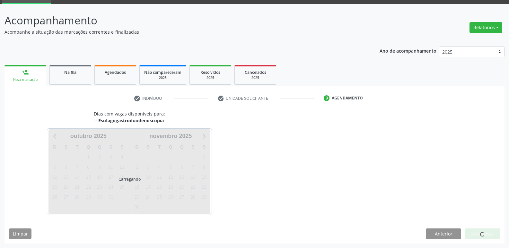
scroll to position [31, 0]
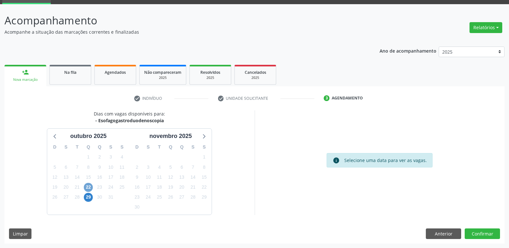
drag, startPoint x: 91, startPoint y: 186, endPoint x: 106, endPoint y: 186, distance: 15.1
click at [91, 186] on span "22" at bounding box center [88, 187] width 9 height 9
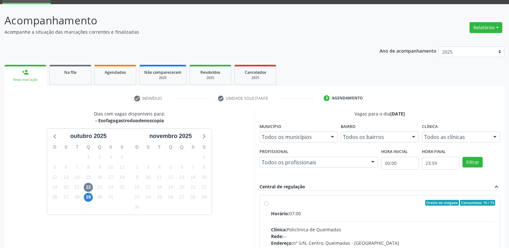
drag, startPoint x: 378, startPoint y: 212, endPoint x: 439, endPoint y: 182, distance: 67.6
click at [385, 208] on label "Ordem de chegada Consumidos: 10 / 15 Horário: 07:00 Clínica: Policlinica de Que…" at bounding box center [383, 249] width 224 height 99
click at [269, 206] on input "Ordem de chegada Consumidos: 10 / 15 Horário: 07:00 Clínica: Policlinica de Que…" at bounding box center [266, 203] width 4 height 6
radio input "true"
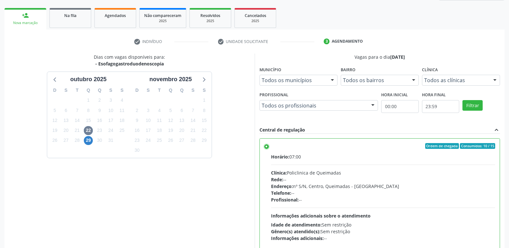
scroll to position [135, 0]
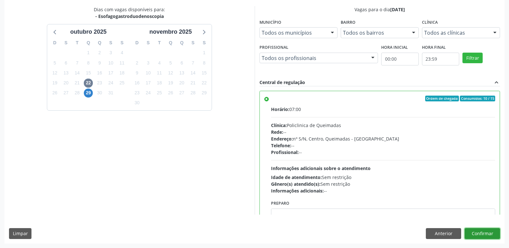
click at [484, 232] on button "Confirmar" at bounding box center [481, 233] width 35 height 11
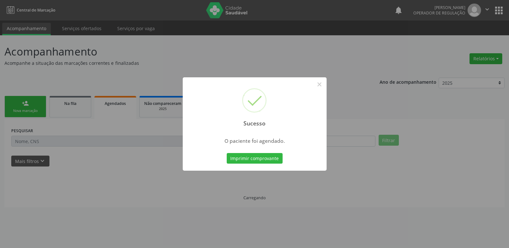
scroll to position [0, 0]
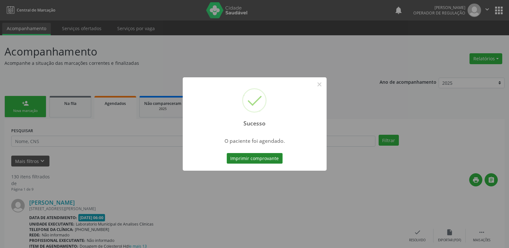
click at [236, 160] on button "Imprimir comprovante" at bounding box center [255, 158] width 56 height 11
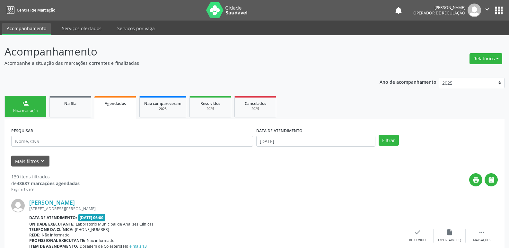
click at [35, 103] on link "person_add Nova marcação" at bounding box center [25, 107] width 42 height 22
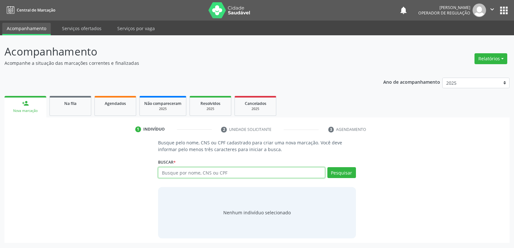
click at [195, 174] on input "text" at bounding box center [241, 172] width 167 height 11
type input "705002809488458"
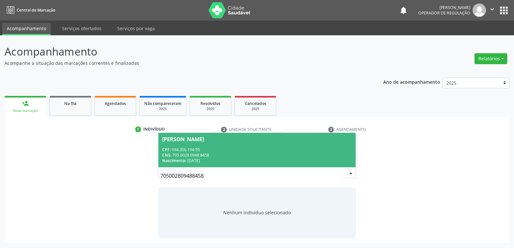
click at [188, 140] on div "[PERSON_NAME]" at bounding box center [183, 139] width 42 height 5
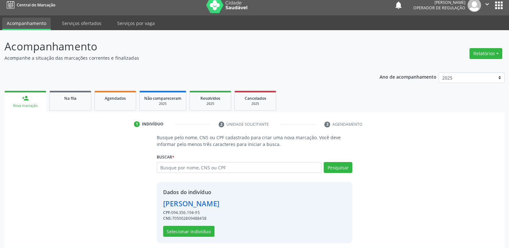
scroll to position [9, 0]
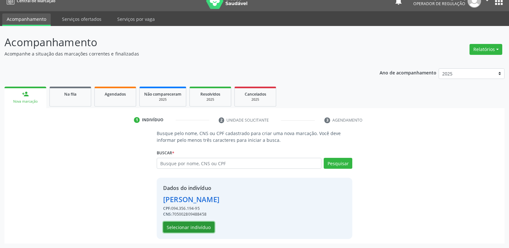
click at [174, 224] on button "Selecionar indivíduo" at bounding box center [188, 227] width 51 height 11
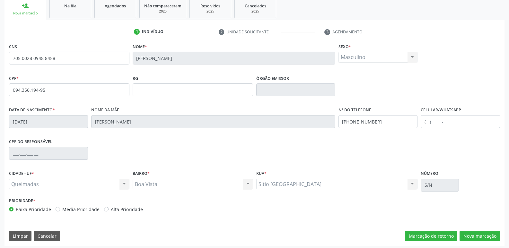
scroll to position [100, 0]
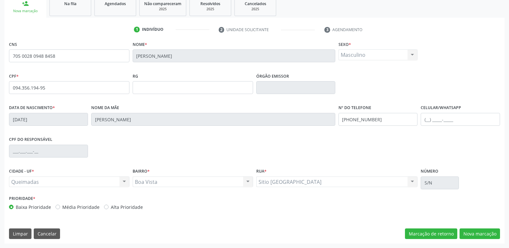
click at [474, 228] on div "CNS 705 0028 0948 8458 [GEOGRAPHIC_DATA] * [PERSON_NAME] * Masculino Masculino …" at bounding box center [254, 141] width 500 height 204
click at [473, 232] on button "Nova marcação" at bounding box center [479, 234] width 40 height 11
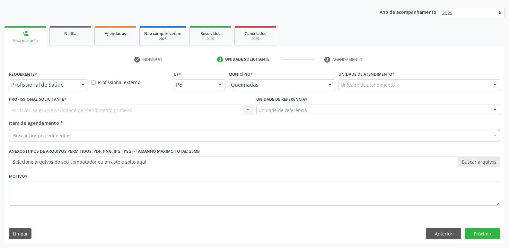
drag, startPoint x: 55, startPoint y: 86, endPoint x: 54, endPoint y: 91, distance: 5.7
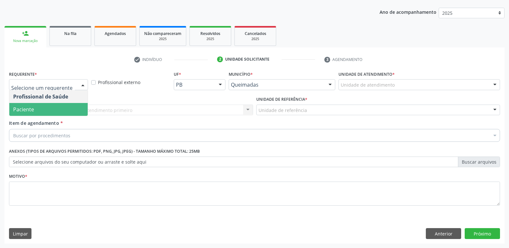
click at [49, 106] on span "Paciente" at bounding box center [48, 109] width 78 height 13
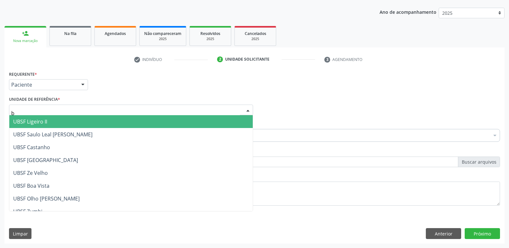
type input "bo"
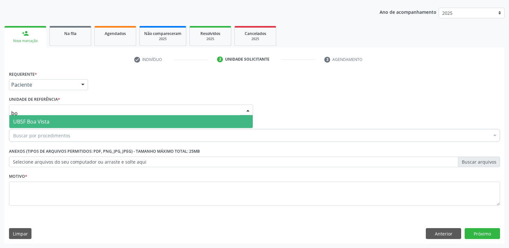
click at [39, 121] on span "UBSF Boa Vista" at bounding box center [31, 121] width 36 height 7
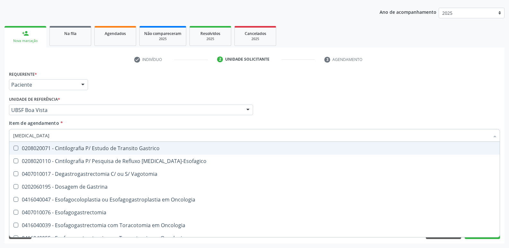
type input "gastrod"
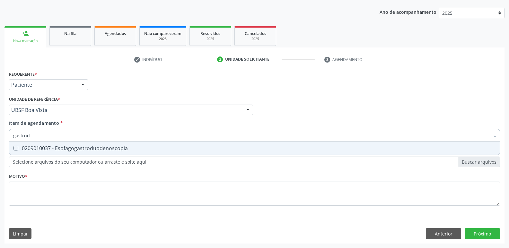
click at [50, 150] on div "0209010037 - Esofagogastroduodenoscopia" at bounding box center [254, 148] width 482 height 5
checkbox Esofagogastroduodenoscopia "true"
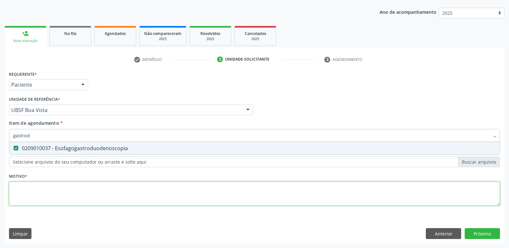
click at [33, 193] on div "Requerente * Paciente Profissional de Saúde Paciente Nenhum resultado encontrad…" at bounding box center [254, 141] width 491 height 145
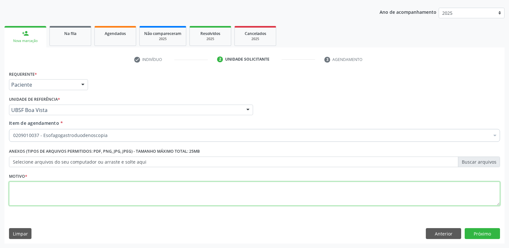
paste textarea "avaliação"
type textarea "avaliação"
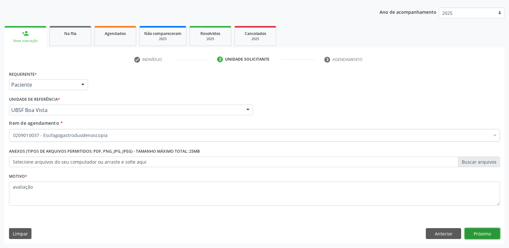
click at [491, 232] on button "Próximo" at bounding box center [481, 233] width 35 height 11
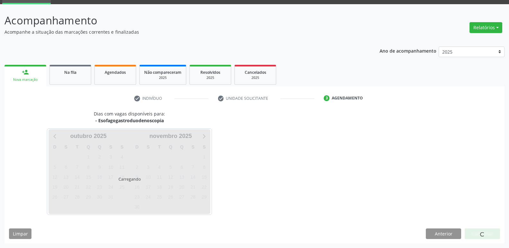
scroll to position [31, 0]
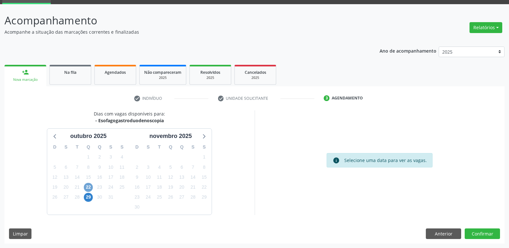
click at [86, 187] on span "22" at bounding box center [88, 187] width 9 height 9
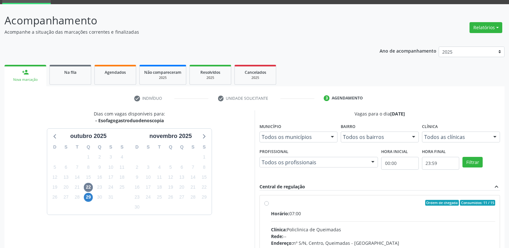
drag, startPoint x: 375, startPoint y: 219, endPoint x: 411, endPoint y: 153, distance: 74.5
click at [269, 206] on input "Ordem de chegada Consumidos: 11 / 15 Horário: 07:00 Clínica: Policlinica de Que…" at bounding box center [266, 203] width 4 height 6
radio input "true"
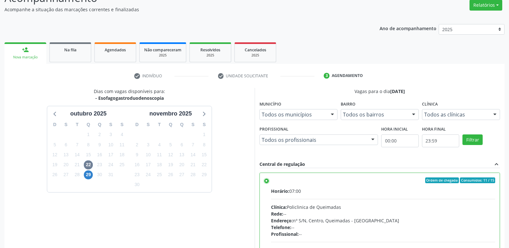
scroll to position [135, 0]
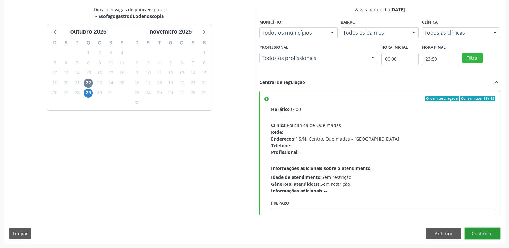
click at [491, 233] on button "Confirmar" at bounding box center [481, 233] width 35 height 11
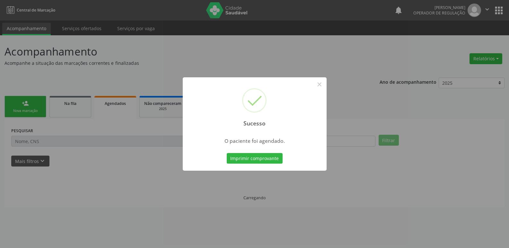
scroll to position [0, 0]
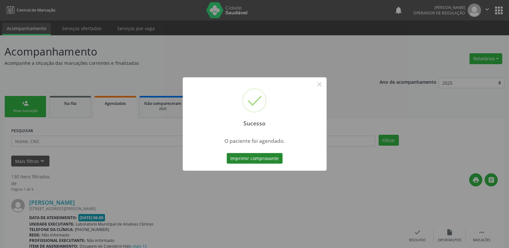
click at [262, 155] on button "Imprimir comprovante" at bounding box center [255, 158] width 56 height 11
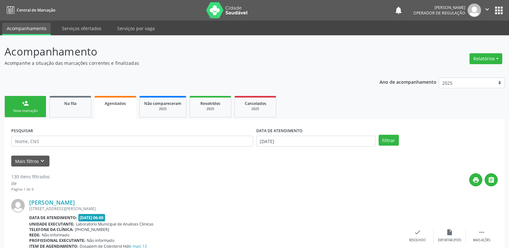
click at [27, 106] on div "person_add" at bounding box center [25, 103] width 7 height 7
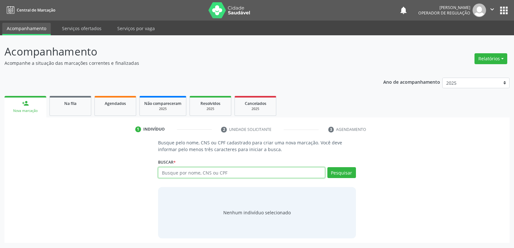
click at [188, 173] on input "text" at bounding box center [241, 172] width 167 height 11
type input "706202513732563"
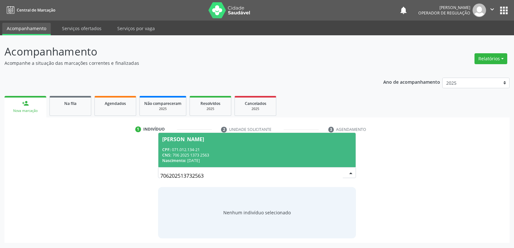
click at [232, 153] on div "CNS: 706 2025 1373 2563" at bounding box center [256, 154] width 189 height 5
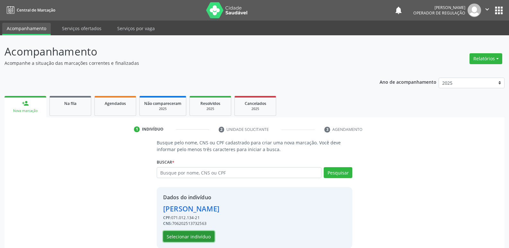
click at [178, 235] on button "Selecionar indivíduo" at bounding box center [188, 236] width 51 height 11
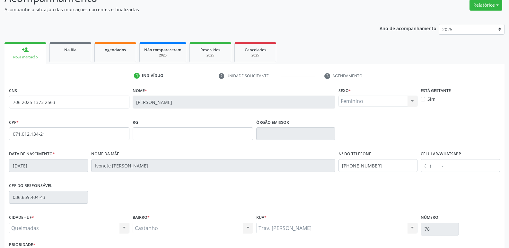
scroll to position [100, 0]
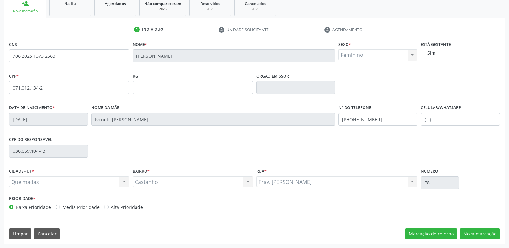
click at [473, 241] on div "CNS 706 2025 1373 2563 [GEOGRAPHIC_DATA] * [PERSON_NAME] * Feminino Masculino F…" at bounding box center [254, 141] width 500 height 204
drag, startPoint x: 470, startPoint y: 236, endPoint x: 404, endPoint y: 218, distance: 68.0
click at [468, 235] on button "Nova marcação" at bounding box center [479, 234] width 40 height 11
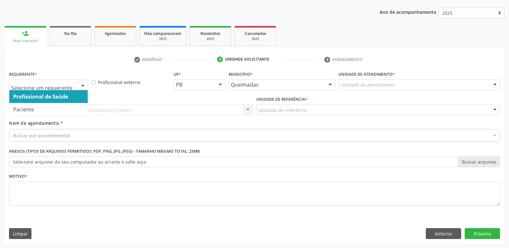
click at [70, 89] on div at bounding box center [48, 84] width 79 height 11
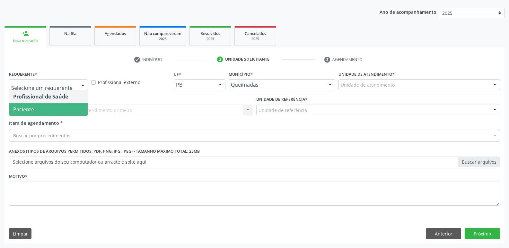
click at [61, 110] on span "Paciente" at bounding box center [48, 109] width 78 height 13
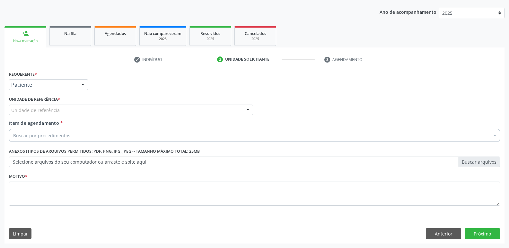
click at [77, 108] on div "Unidade de referência" at bounding box center [131, 110] width 244 height 11
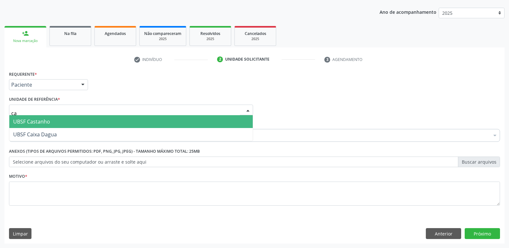
type input "cas"
drag, startPoint x: 60, startPoint y: 116, endPoint x: 57, endPoint y: 126, distance: 10.2
click at [59, 117] on span "UBSF Castanho" at bounding box center [130, 121] width 243 height 13
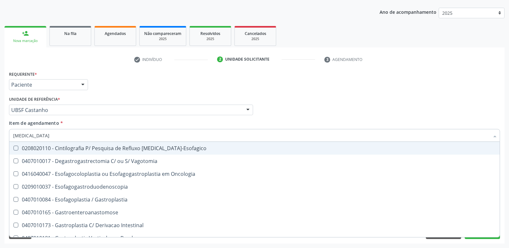
type input "gastrod"
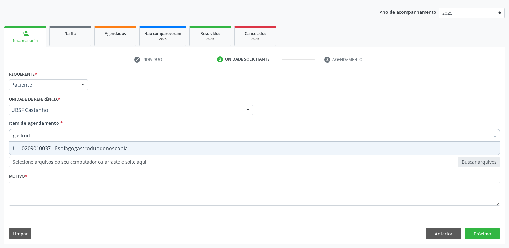
click at [60, 146] on div "0209010037 - Esofagogastroduodenoscopia" at bounding box center [254, 148] width 482 height 5
checkbox Esofagogastroduodenoscopia "true"
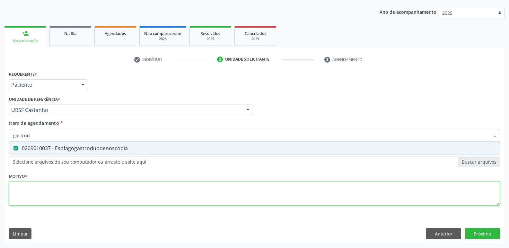
click at [50, 186] on div "Requerente * Paciente Profissional de Saúde Paciente Nenhum resultado encontrad…" at bounding box center [254, 141] width 491 height 145
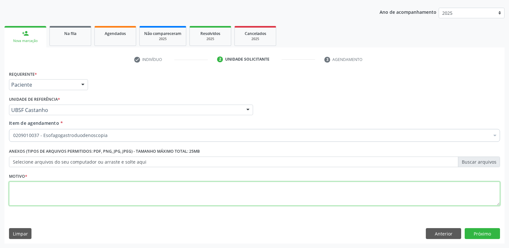
paste textarea "avaliação"
type textarea "avaliação"
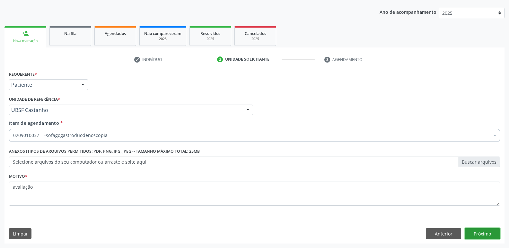
click at [489, 234] on button "Próximo" at bounding box center [481, 233] width 35 height 11
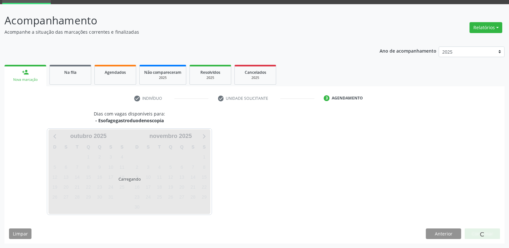
scroll to position [31, 0]
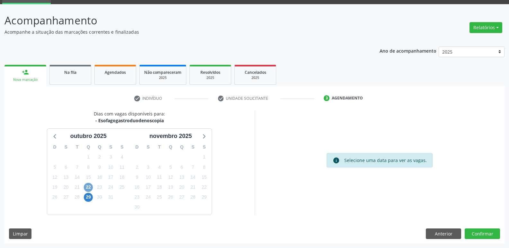
click at [87, 188] on span "22" at bounding box center [88, 187] width 9 height 9
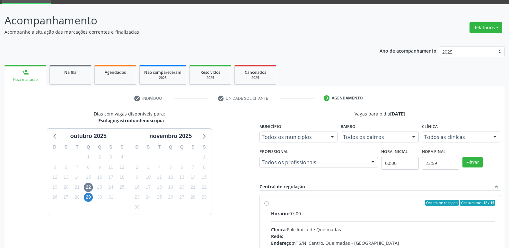
drag, startPoint x: 466, startPoint y: 220, endPoint x: 476, endPoint y: 137, distance: 83.2
radio input "true"
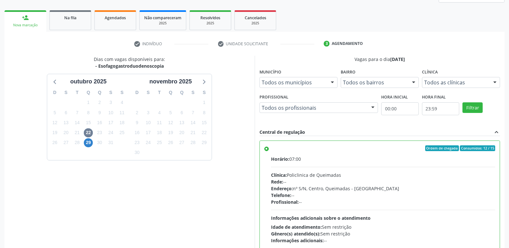
scroll to position [135, 0]
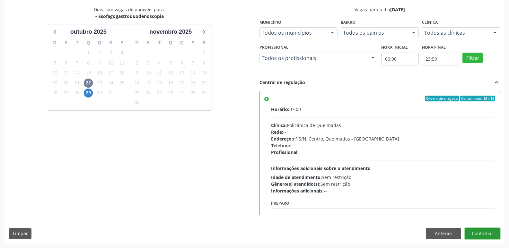
click at [480, 230] on button "Confirmar" at bounding box center [481, 233] width 35 height 11
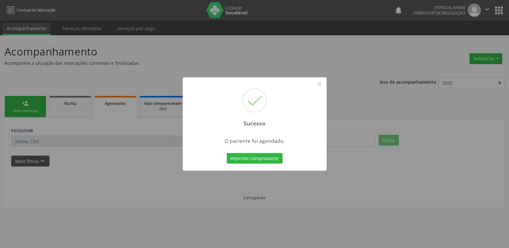
scroll to position [0, 0]
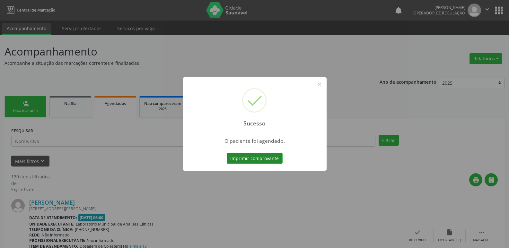
click at [271, 160] on button "Imprimir comprovante" at bounding box center [255, 158] width 56 height 11
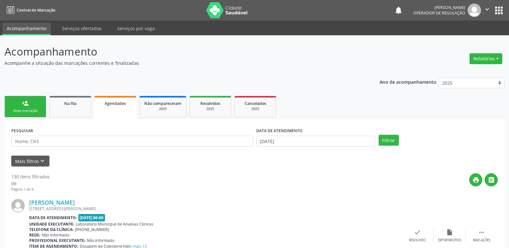
click at [32, 99] on link "person_add Nova marcação" at bounding box center [25, 107] width 42 height 22
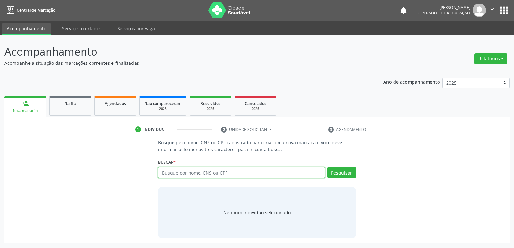
click at [247, 171] on input "text" at bounding box center [241, 172] width 167 height 11
type input "700104996117617"
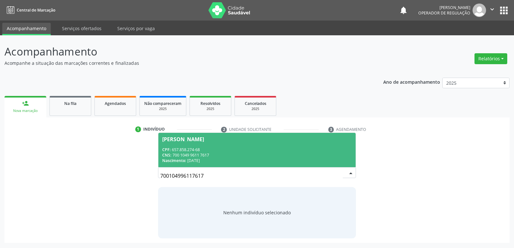
drag, startPoint x: 169, startPoint y: 146, endPoint x: 162, endPoint y: 142, distance: 7.0
click at [168, 146] on span "[PERSON_NAME] CPF: 657.858.274-68 CNS: 700 1049 9611 7617 Nascimento: [DATE]" at bounding box center [256, 150] width 197 height 34
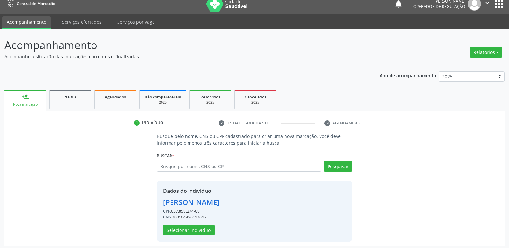
scroll to position [9, 0]
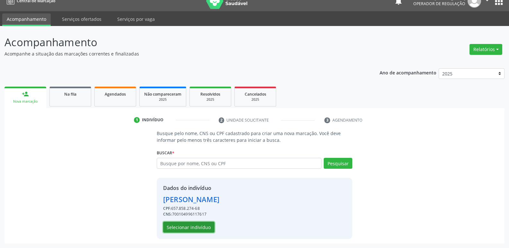
click at [194, 227] on button "Selecionar indivíduo" at bounding box center [188, 227] width 51 height 11
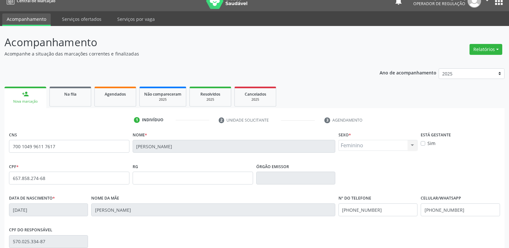
scroll to position [100, 0]
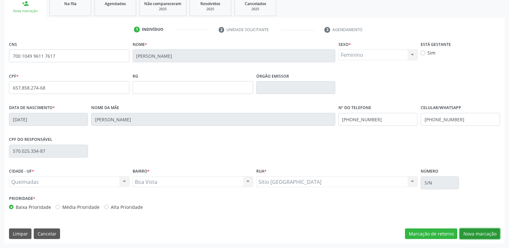
click at [469, 236] on button "Nova marcação" at bounding box center [479, 234] width 40 height 11
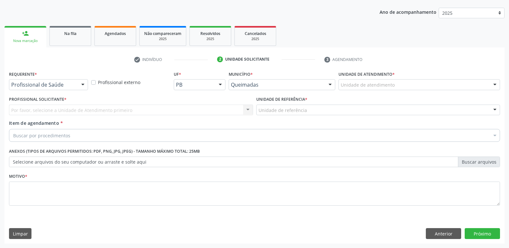
drag, startPoint x: 44, startPoint y: 85, endPoint x: 40, endPoint y: 90, distance: 5.9
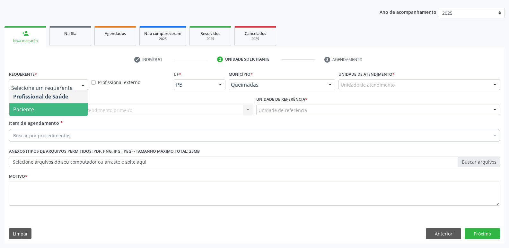
click at [37, 103] on span "Paciente" at bounding box center [48, 109] width 78 height 13
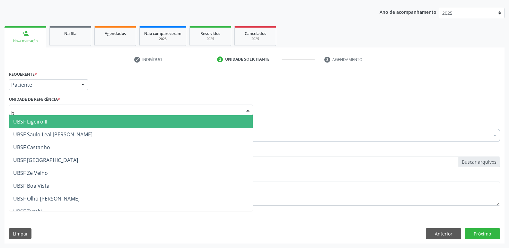
type input "bo"
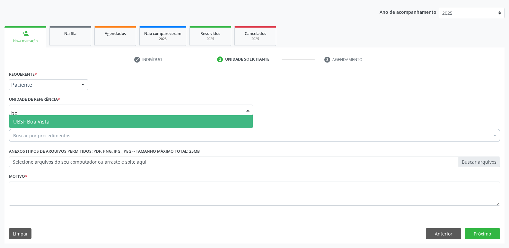
drag, startPoint x: 37, startPoint y: 119, endPoint x: 36, endPoint y: 126, distance: 7.4
click at [37, 119] on span "UBSF Boa Vista" at bounding box center [31, 121] width 36 height 7
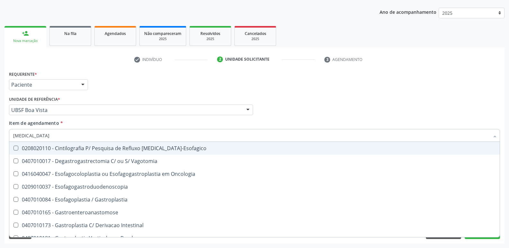
type input "gastrod"
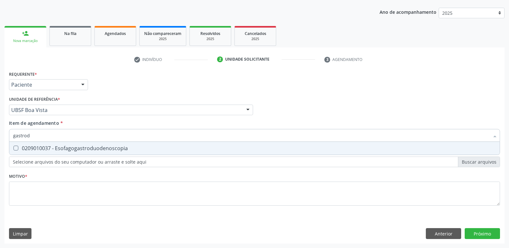
click at [64, 150] on div "0209010037 - Esofagogastroduodenoscopia" at bounding box center [254, 148] width 482 height 5
checkbox Esofagogastroduodenoscopia "true"
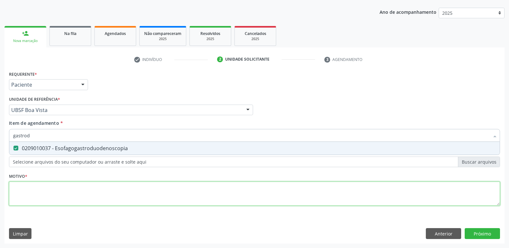
click at [68, 199] on div "Requerente * Paciente Profissional de Saúde Paciente Nenhum resultado encontrad…" at bounding box center [254, 141] width 491 height 145
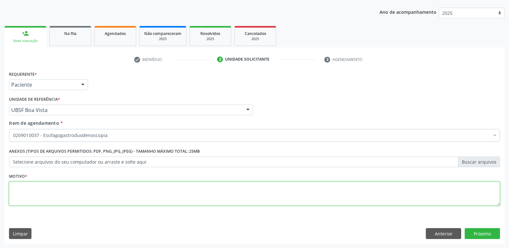
paste textarea "avaliação"
type textarea "avaliação"
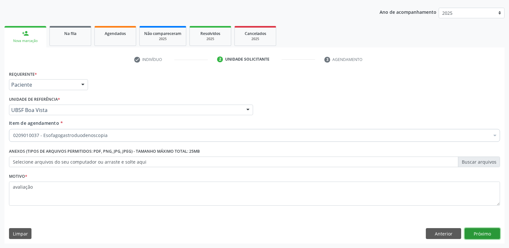
click at [491, 230] on button "Próximo" at bounding box center [481, 233] width 35 height 11
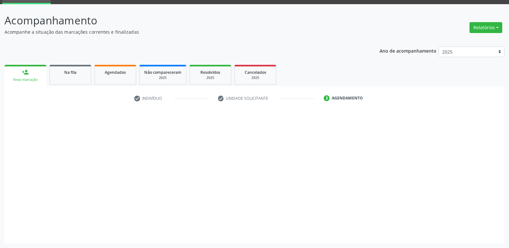
scroll to position [31, 0]
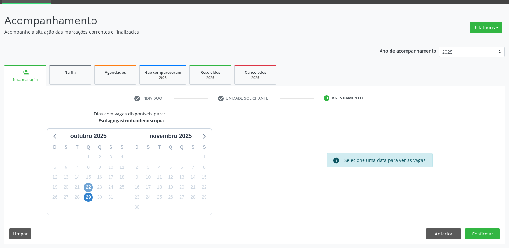
click at [87, 186] on span "22" at bounding box center [88, 187] width 9 height 9
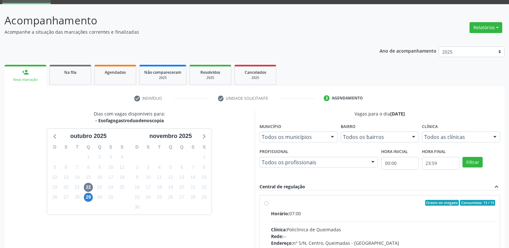
click at [380, 214] on div "Horário: 07:00" at bounding box center [383, 213] width 224 height 7
click at [269, 206] on input "Ordem de chegada Consumidos: 13 / 15 Horário: 07:00 Clínica: Policlinica de Que…" at bounding box center [266, 203] width 4 height 6
radio input "true"
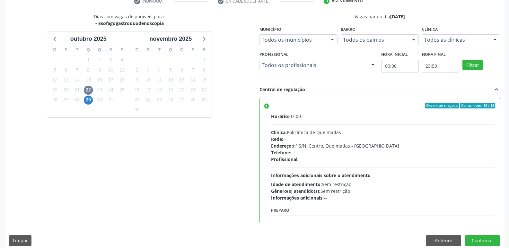
scroll to position [135, 0]
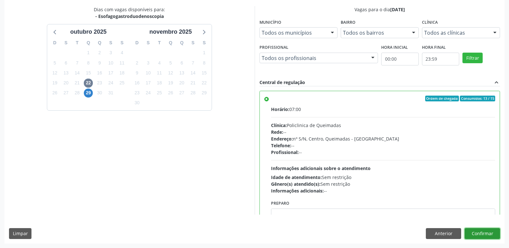
click at [481, 232] on button "Confirmar" at bounding box center [481, 233] width 35 height 11
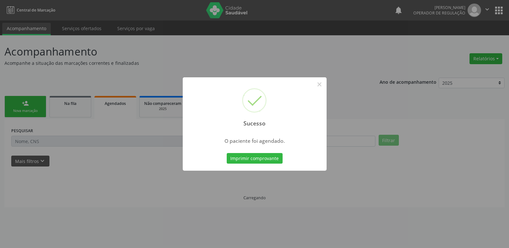
scroll to position [0, 0]
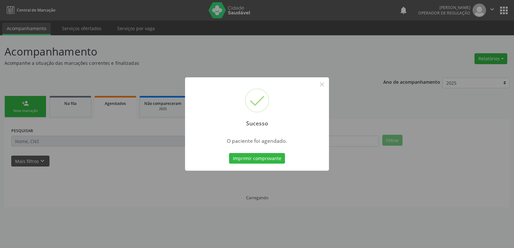
click at [229, 153] on button "Imprimir comprovante" at bounding box center [257, 158] width 56 height 11
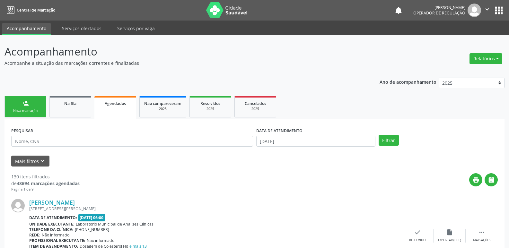
click at [19, 109] on div "Nova marcação" at bounding box center [25, 110] width 32 height 5
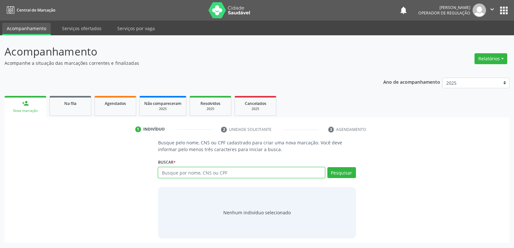
click at [187, 175] on input "text" at bounding box center [241, 172] width 167 height 11
type input "703604054506139"
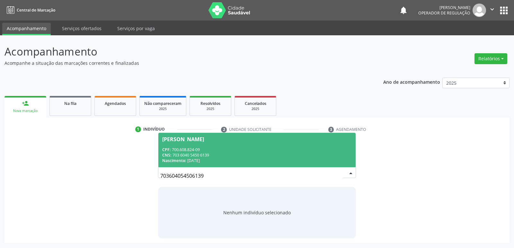
click at [193, 154] on div "CNS: 703 6040 5450 6139" at bounding box center [256, 154] width 189 height 5
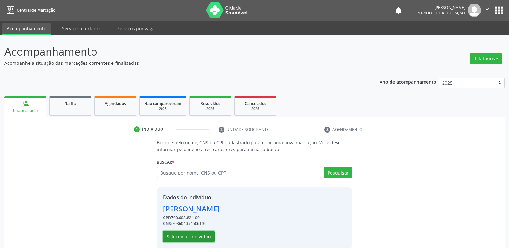
click at [183, 237] on button "Selecionar indivíduo" at bounding box center [188, 236] width 51 height 11
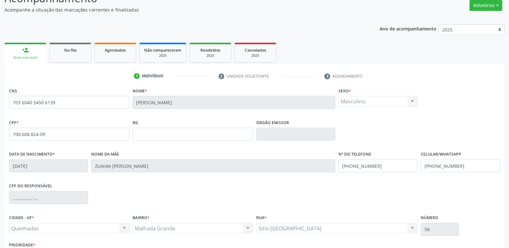
scroll to position [100, 0]
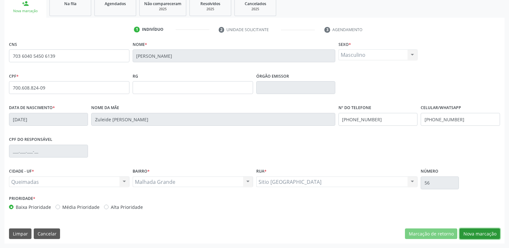
click at [494, 230] on button "Nova marcação" at bounding box center [479, 234] width 40 height 11
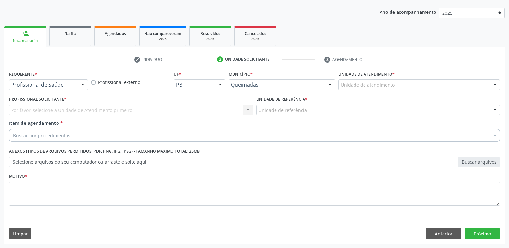
scroll to position [70, 0]
drag, startPoint x: 55, startPoint y: 83, endPoint x: 54, endPoint y: 89, distance: 5.5
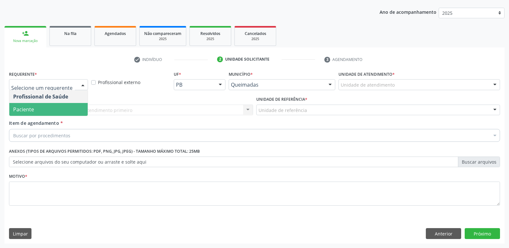
click at [46, 103] on span "Paciente" at bounding box center [48, 109] width 78 height 13
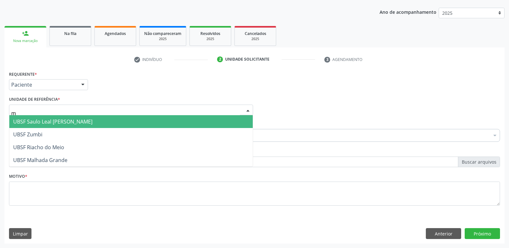
type input "ma"
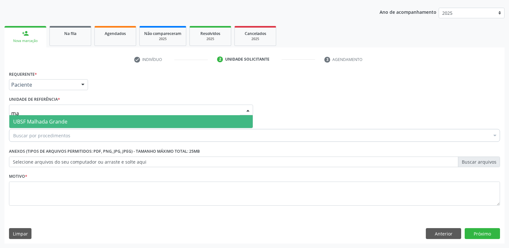
click at [40, 118] on span "UBSF Malhada Grande" at bounding box center [130, 121] width 243 height 13
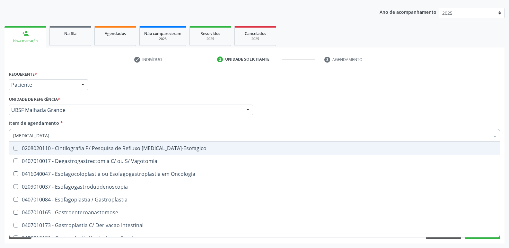
type input "gastrod"
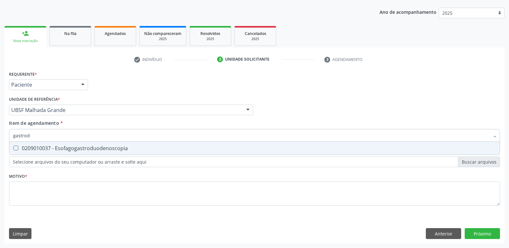
drag, startPoint x: 46, startPoint y: 148, endPoint x: 42, endPoint y: 153, distance: 7.1
click at [45, 149] on div "0209010037 - Esofagogastroduodenoscopia" at bounding box center [254, 148] width 482 height 5
checkbox Esofagogastroduodenoscopia "true"
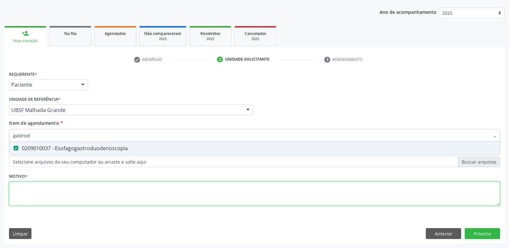
click at [30, 188] on div "Requerente * Paciente Profissional de Saúde Paciente Nenhum resultado encontrad…" at bounding box center [254, 141] width 491 height 145
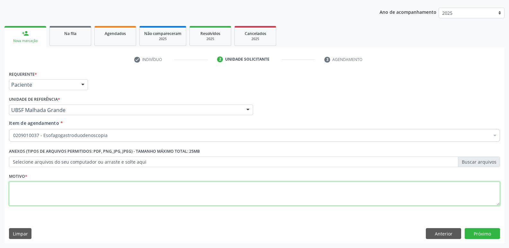
paste textarea "avaliação"
type textarea "avaliação"
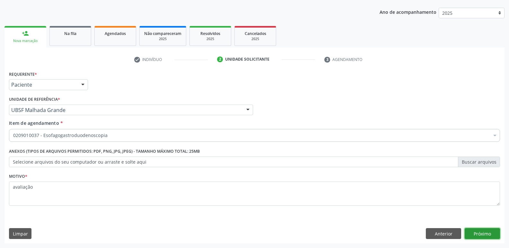
click at [475, 235] on button "Próximo" at bounding box center [481, 233] width 35 height 11
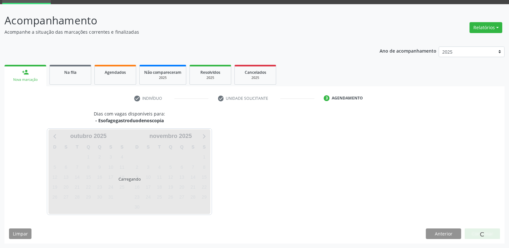
scroll to position [31, 0]
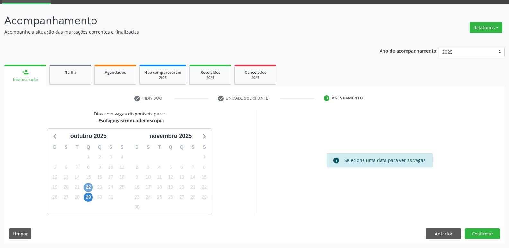
click at [89, 185] on span "22" at bounding box center [88, 187] width 9 height 9
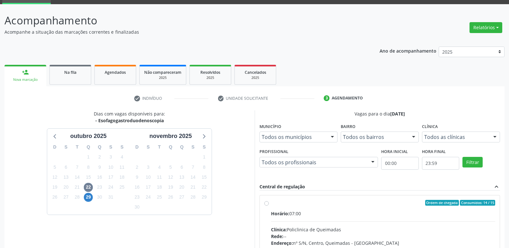
drag, startPoint x: 386, startPoint y: 207, endPoint x: 444, endPoint y: 134, distance: 92.5
click at [389, 205] on label "Ordem de chegada Consumidos: 14 / 15 Horário: 07:00 Clínica: Policlinica de Que…" at bounding box center [383, 249] width 224 height 99
radio input "true"
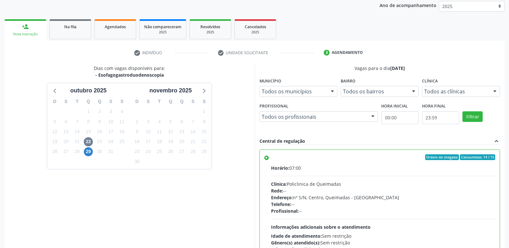
scroll to position [135, 0]
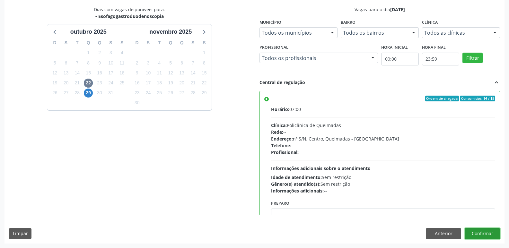
click at [472, 231] on button "Confirmar" at bounding box center [481, 233] width 35 height 11
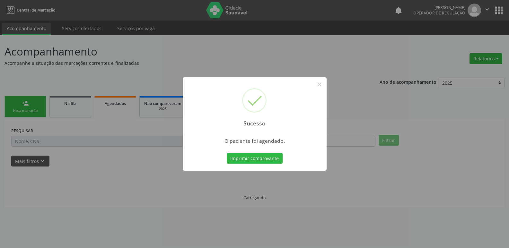
scroll to position [0, 0]
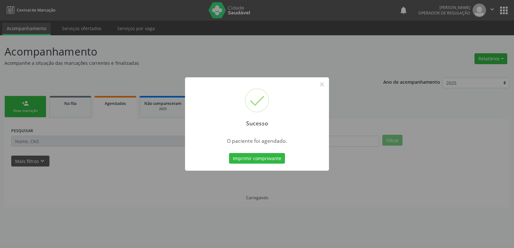
click at [229, 153] on button "Imprimir comprovante" at bounding box center [257, 158] width 56 height 11
